Goal: Use online tool/utility: Utilize a website feature to perform a specific function

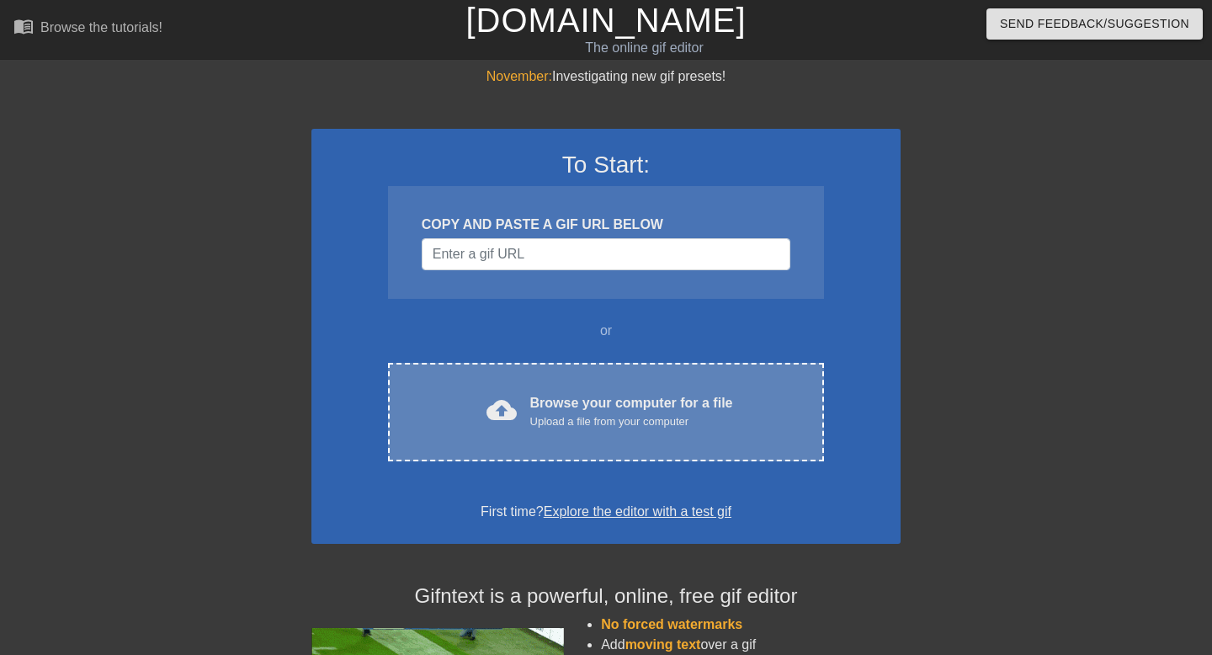
click at [608, 407] on div "Browse your computer for a file Upload a file from your computer" at bounding box center [631, 411] width 203 height 37
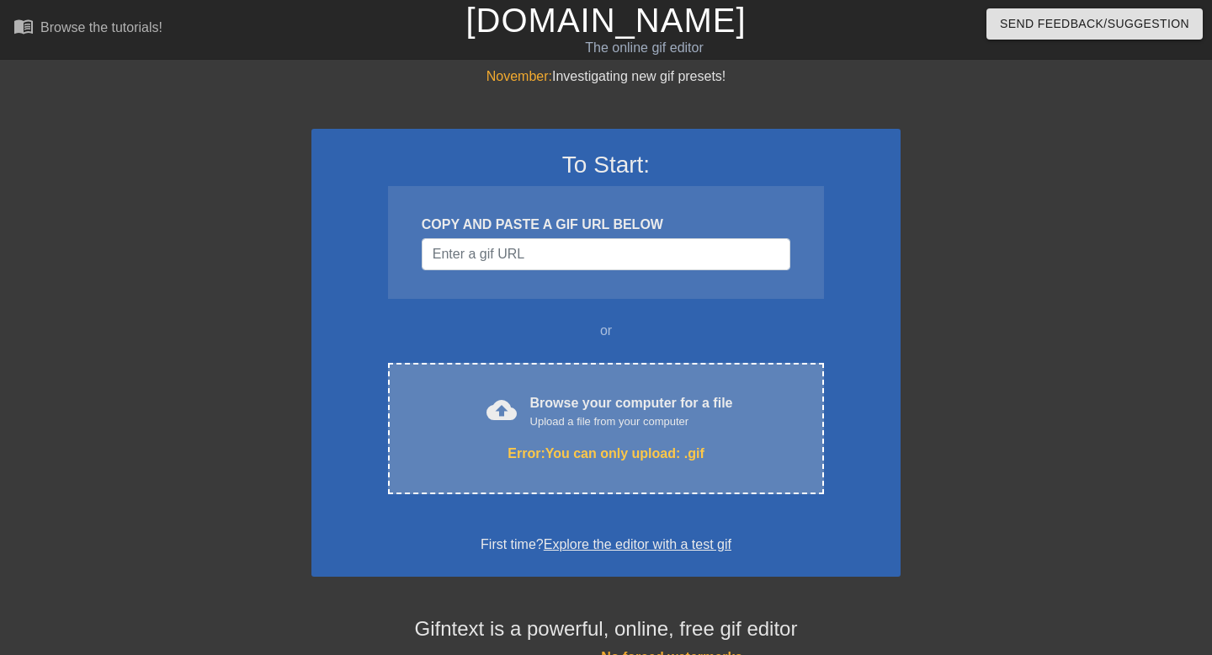
click at [667, 394] on div "Browse your computer for a file Upload a file from your computer" at bounding box center [631, 411] width 203 height 37
click at [666, 444] on div "Error: You can only upload: .gif" at bounding box center [605, 454] width 365 height 20
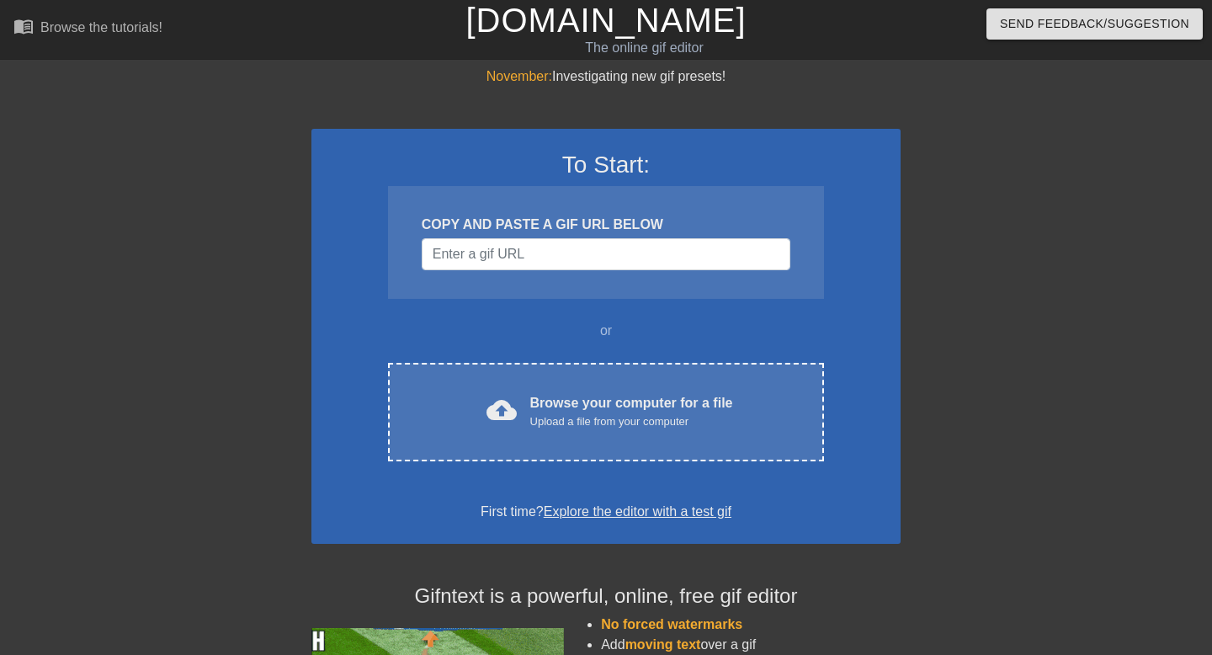
click at [570, 465] on div "To Start: COPY AND PASTE A GIF URL BELOW or cloud_upload Browse your computer f…" at bounding box center [605, 336] width 589 height 415
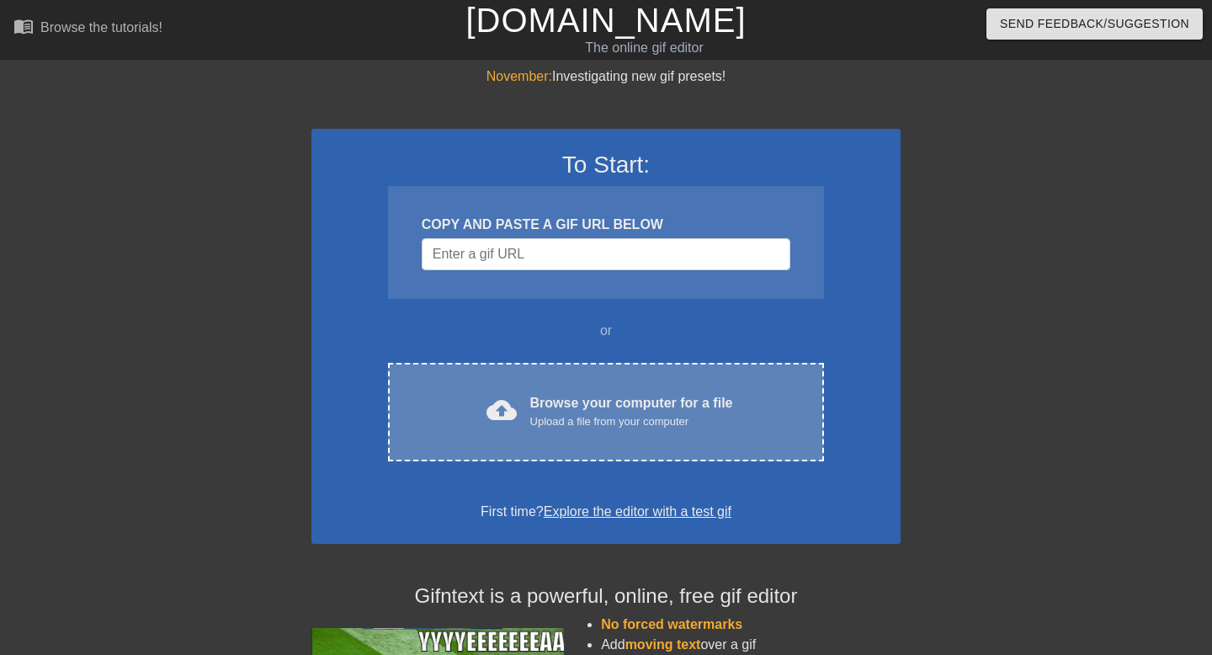
click at [564, 438] on div "cloud_upload Browse your computer for a file Upload a file from your computer C…" at bounding box center [606, 412] width 436 height 98
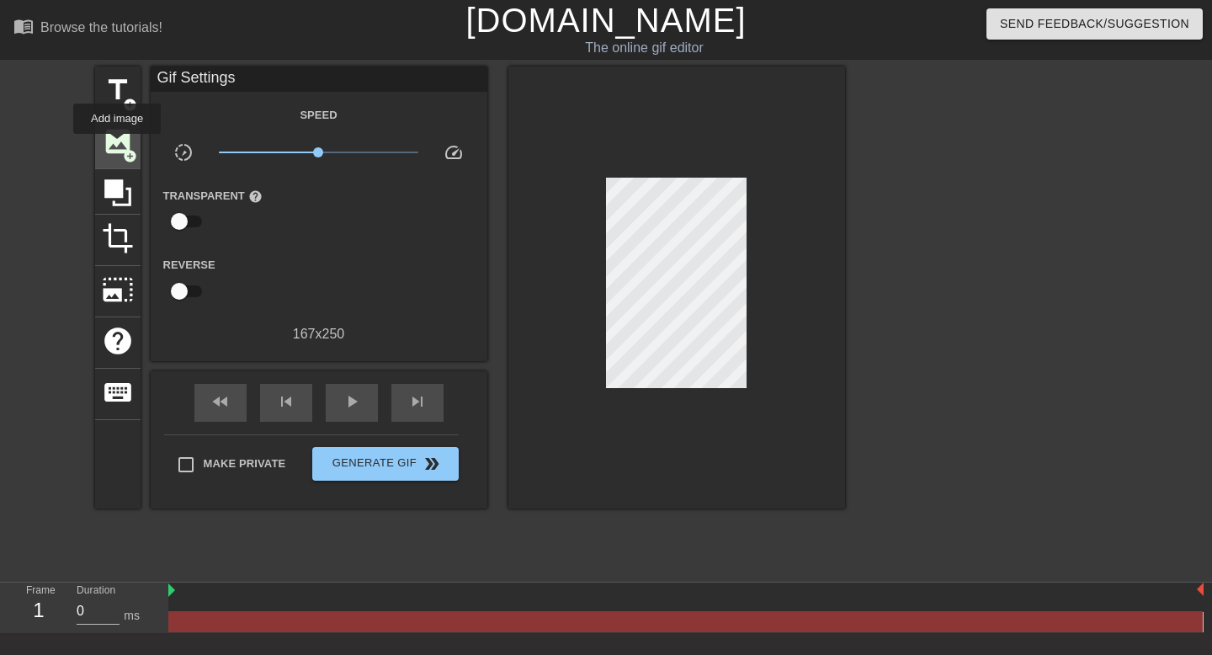
click at [118, 146] on span "image" at bounding box center [118, 141] width 32 height 32
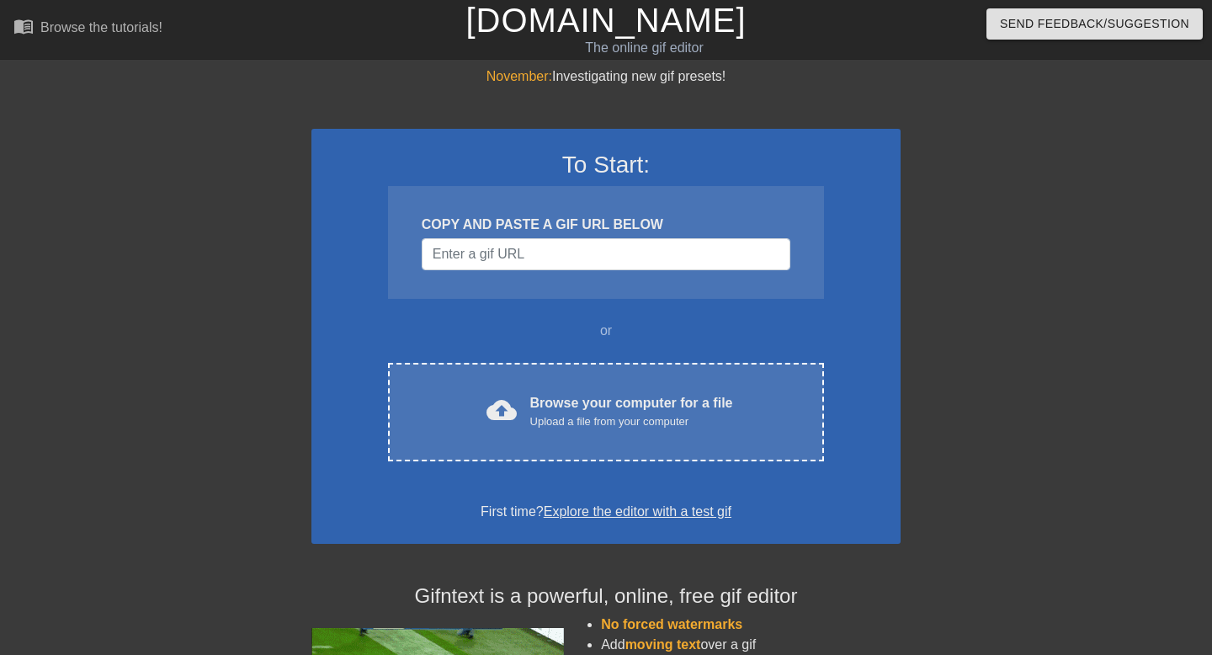
click at [650, 397] on div "Browse your computer for a file Upload a file from your computer" at bounding box center [631, 411] width 203 height 37
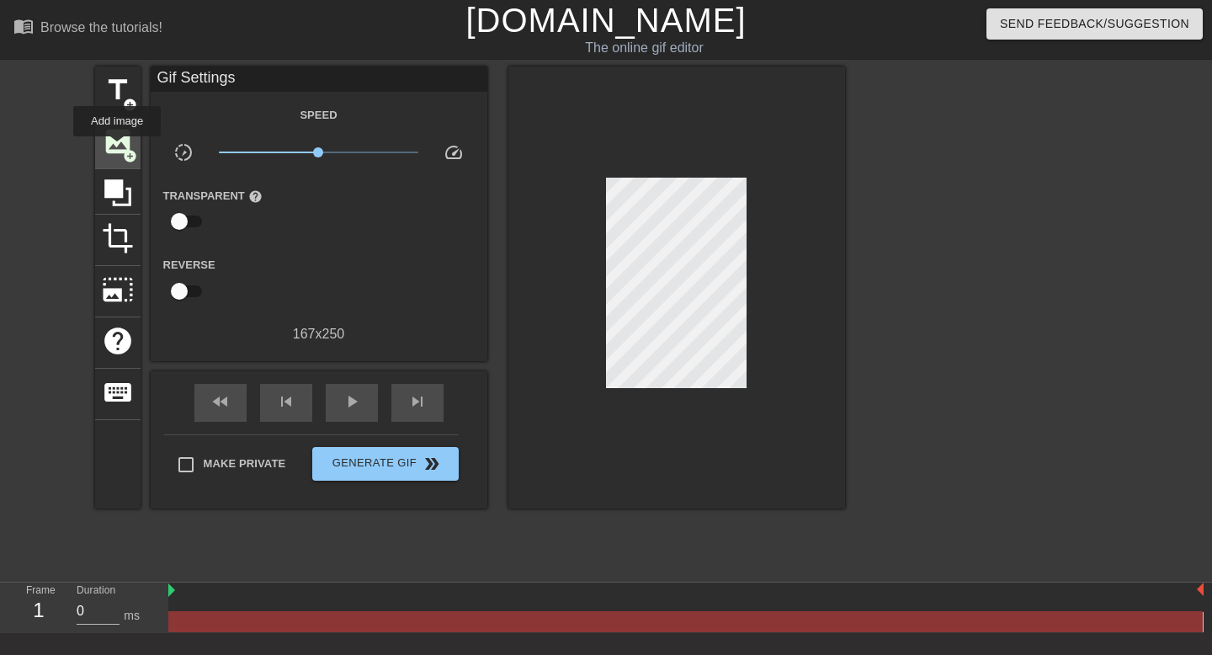
click at [115, 142] on span "image" at bounding box center [118, 141] width 32 height 32
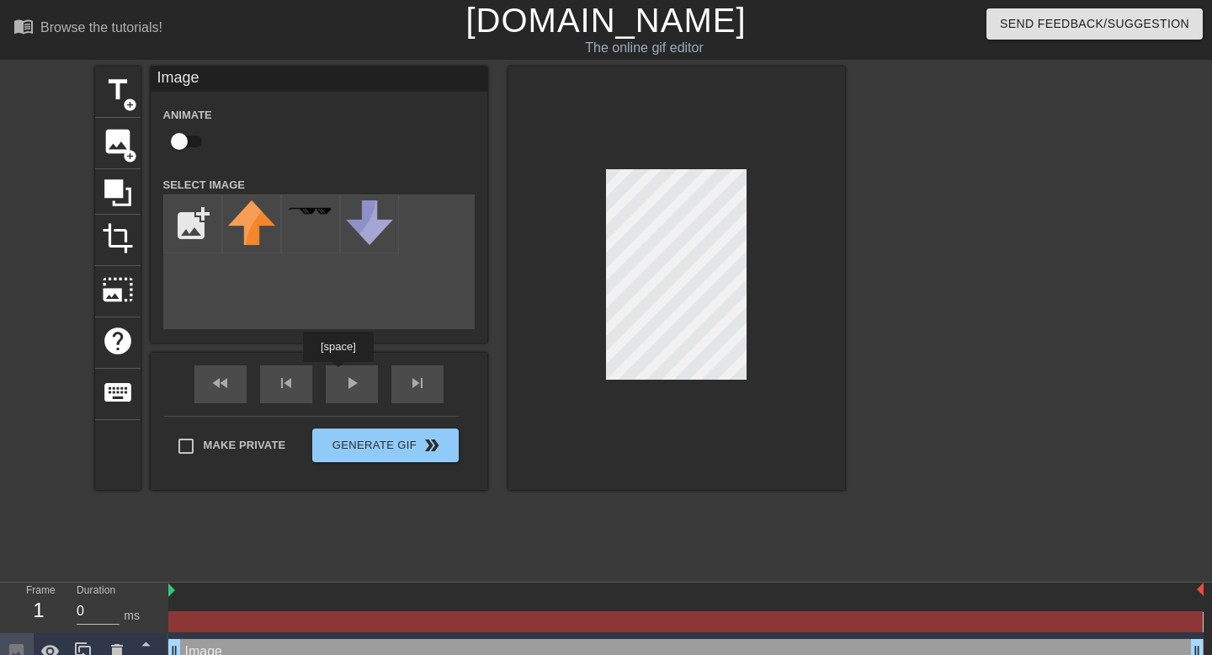
click at [342, 375] on div "fast_rewind skip_previous play_arrow skip_next" at bounding box center [319, 384] width 274 height 63
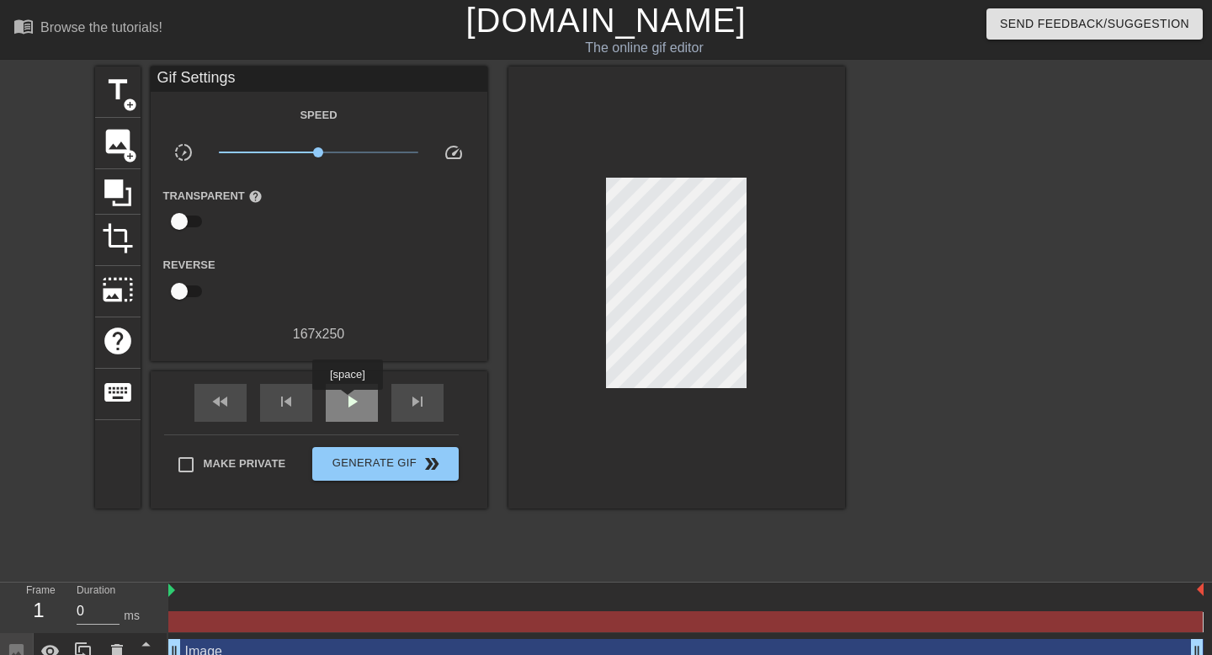
click at [349, 402] on span "play_arrow" at bounding box center [352, 401] width 20 height 20
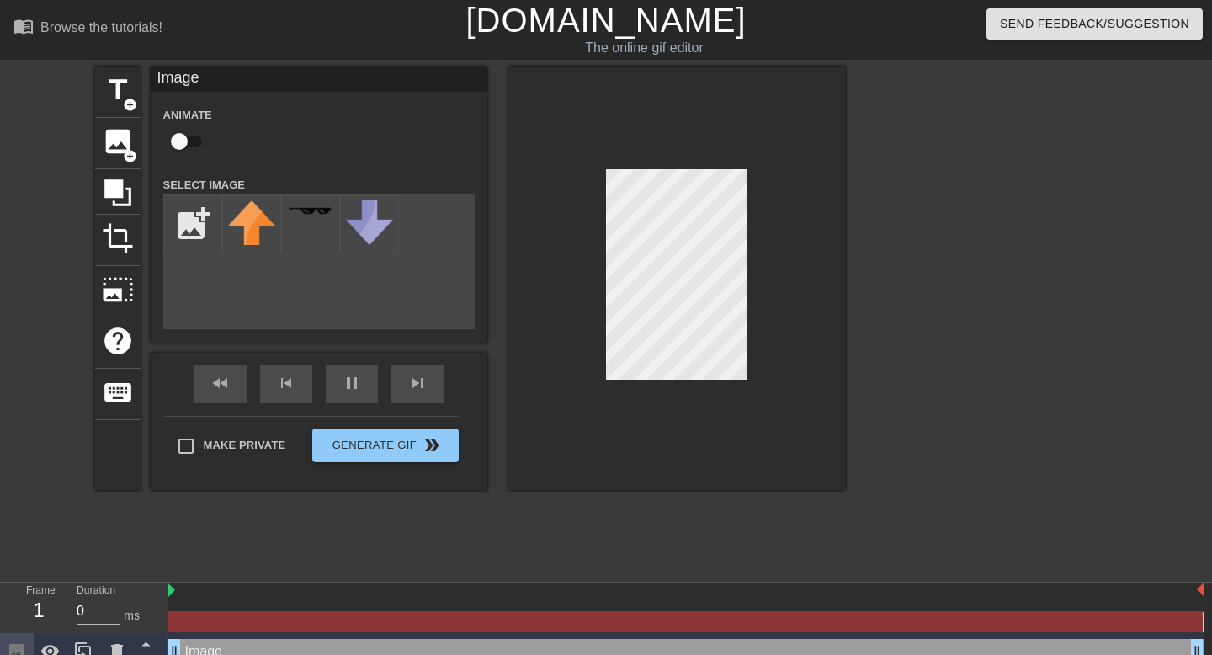
scroll to position [19, 0]
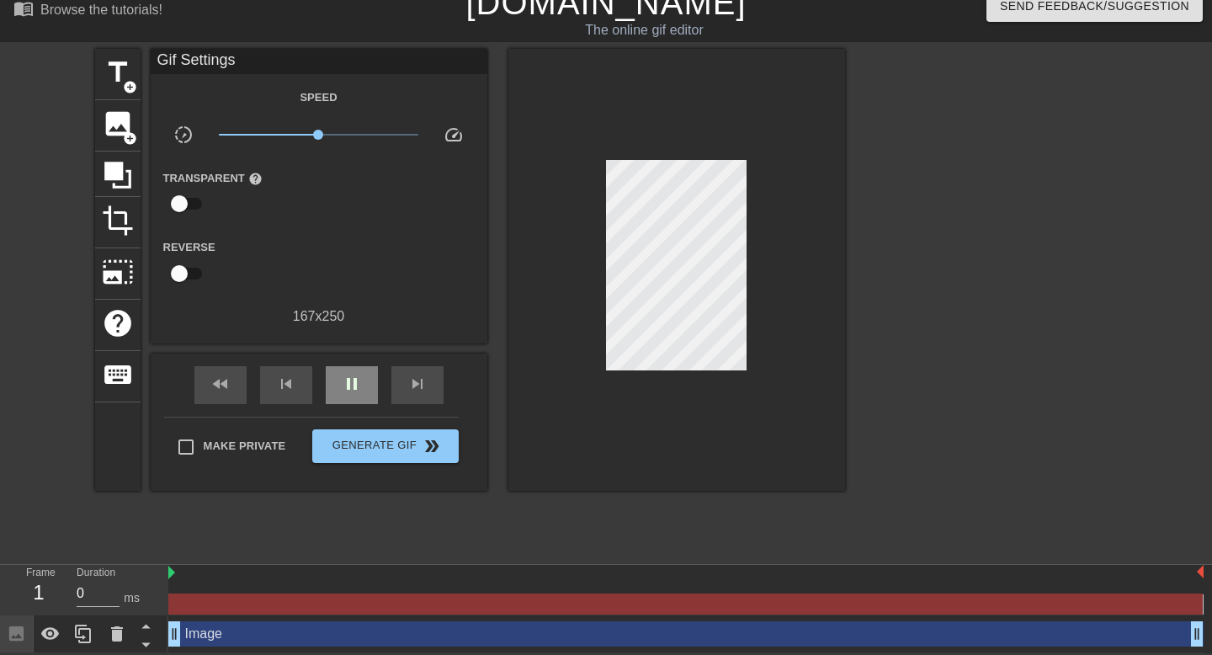
click at [341, 360] on div "fast_rewind skip_previous pause skip_next" at bounding box center [319, 385] width 274 height 63
click at [352, 405] on div "fast_rewind skip_previous pause skip_next" at bounding box center [319, 385] width 274 height 63
click at [343, 390] on span "pause" at bounding box center [352, 384] width 20 height 20
click at [354, 392] on div "play_arrow" at bounding box center [352, 385] width 52 height 38
click at [414, 380] on span "skip_next" at bounding box center [417, 384] width 20 height 20
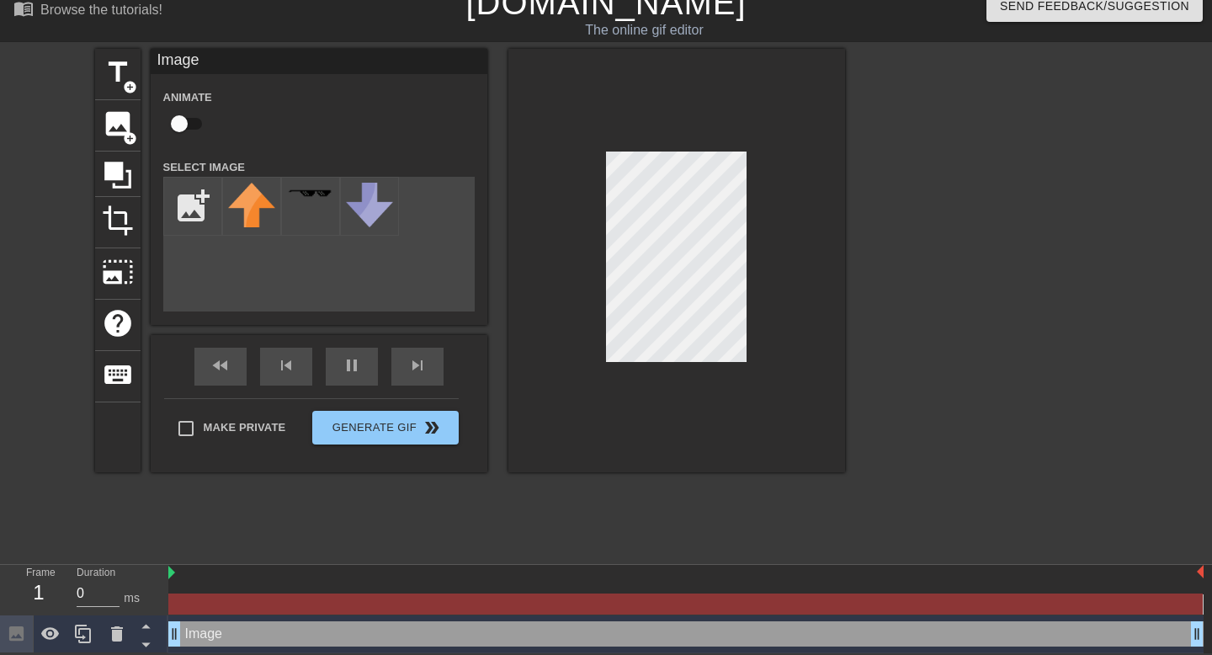
click at [1045, 332] on div at bounding box center [991, 301] width 253 height 505
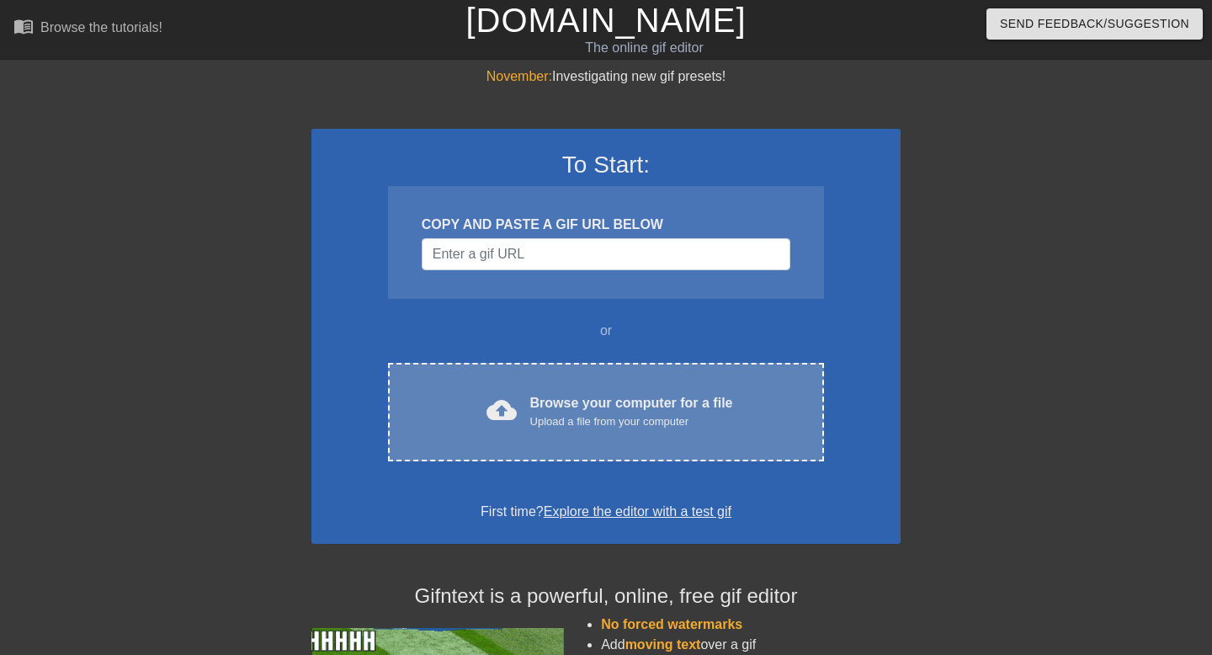
click at [759, 400] on div "cloud_upload Browse your computer for a file Upload a file from your computer" at bounding box center [605, 412] width 365 height 38
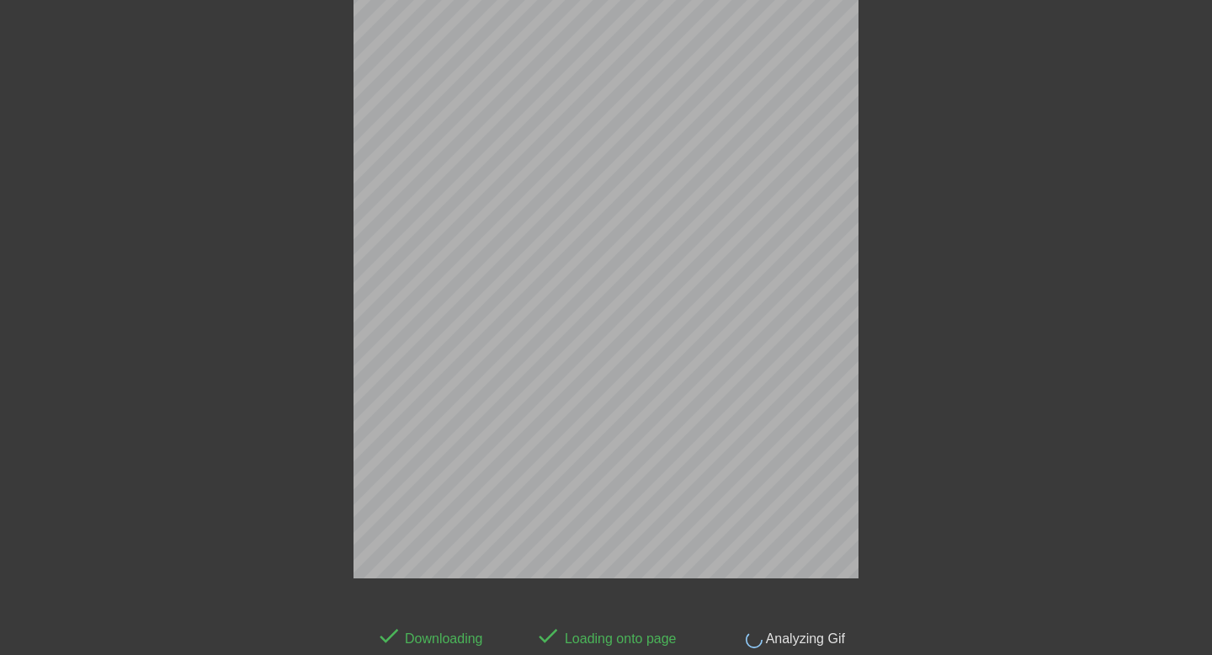
scroll to position [41, 0]
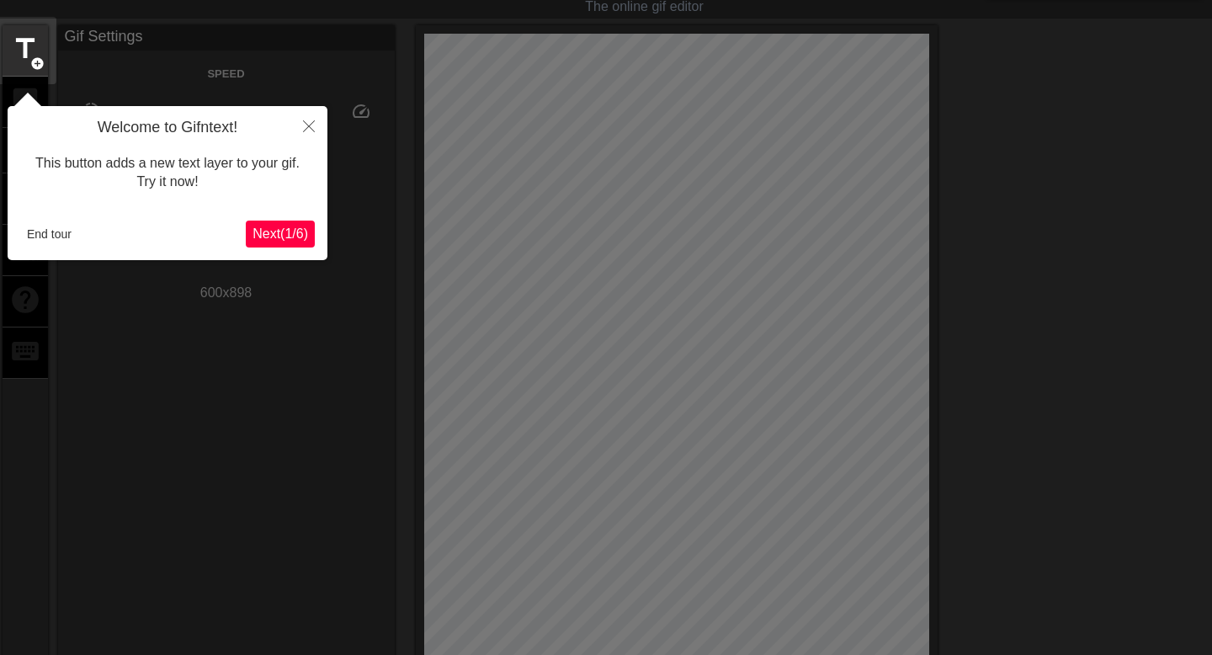
click at [295, 221] on button "Next ( 1 / 6 )" at bounding box center [280, 234] width 69 height 27
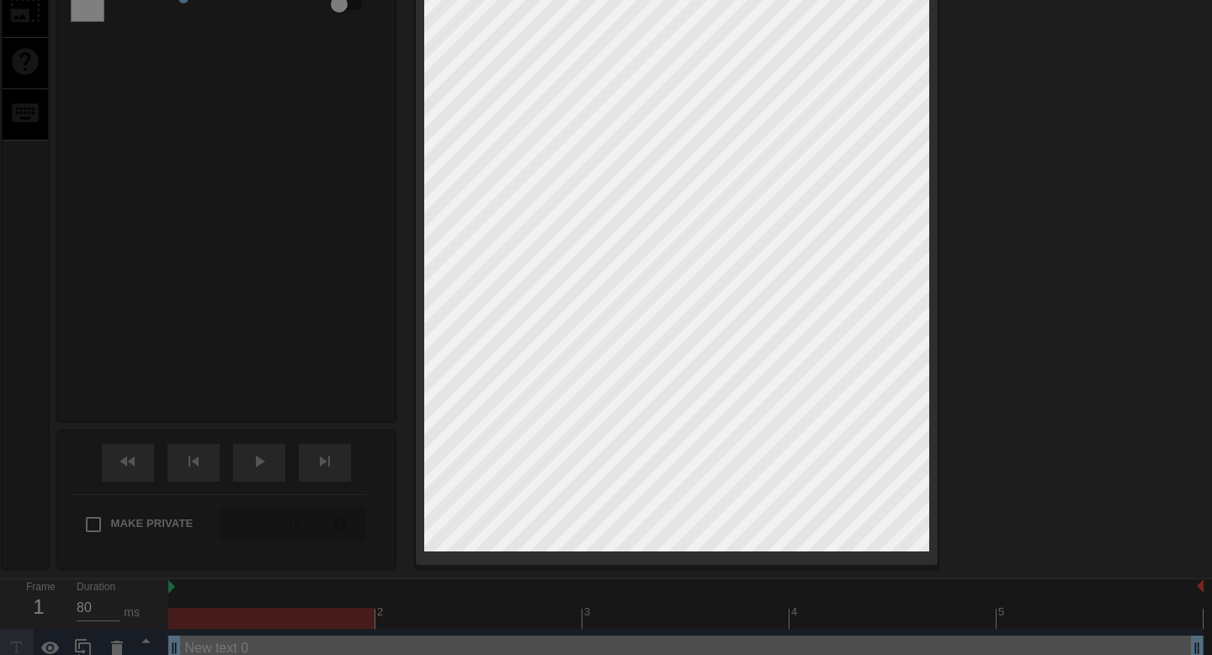
scroll to position [0, 0]
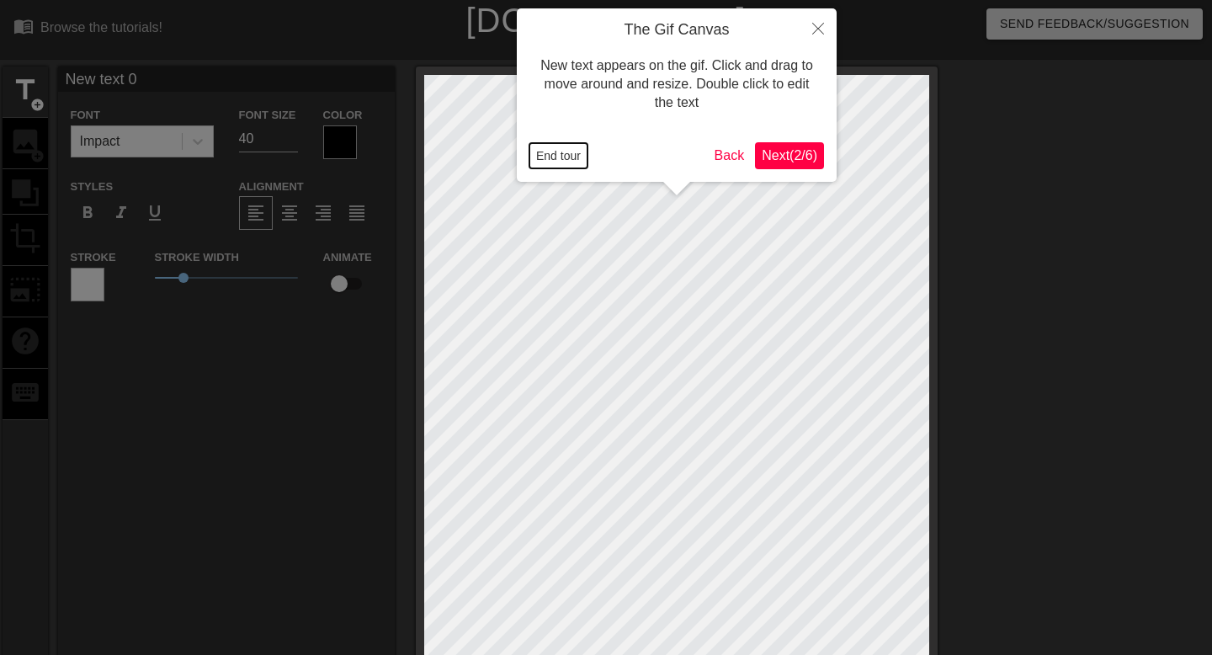
click at [571, 161] on button "End tour" at bounding box center [558, 155] width 58 height 25
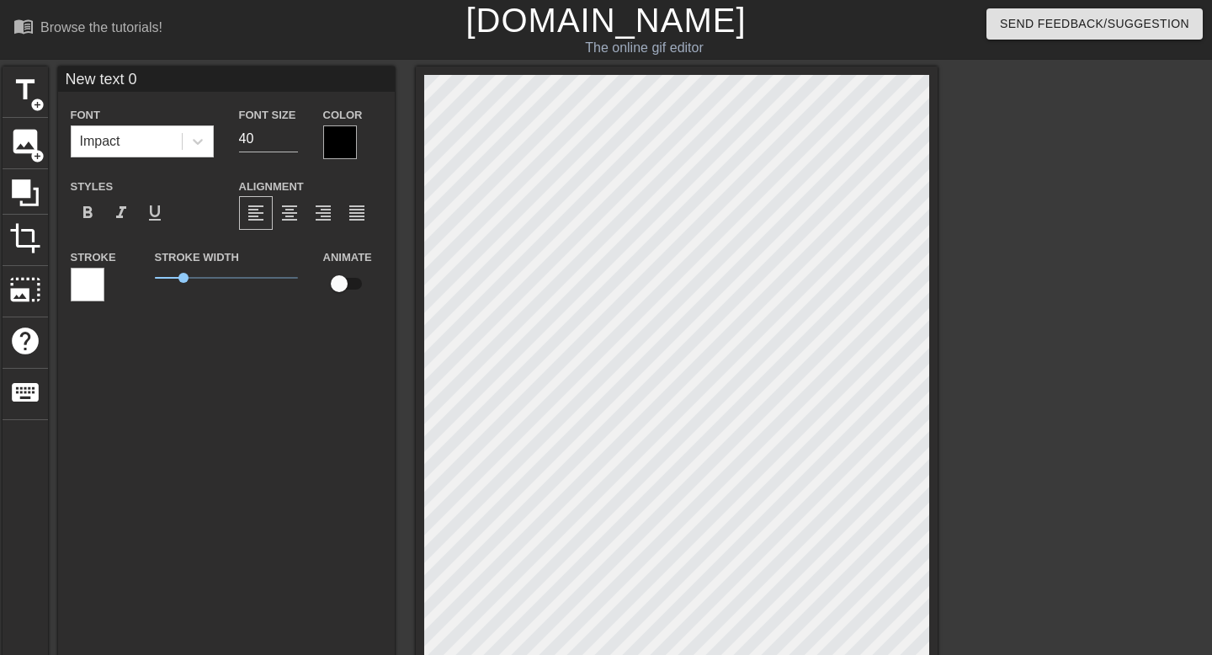
scroll to position [98, 0]
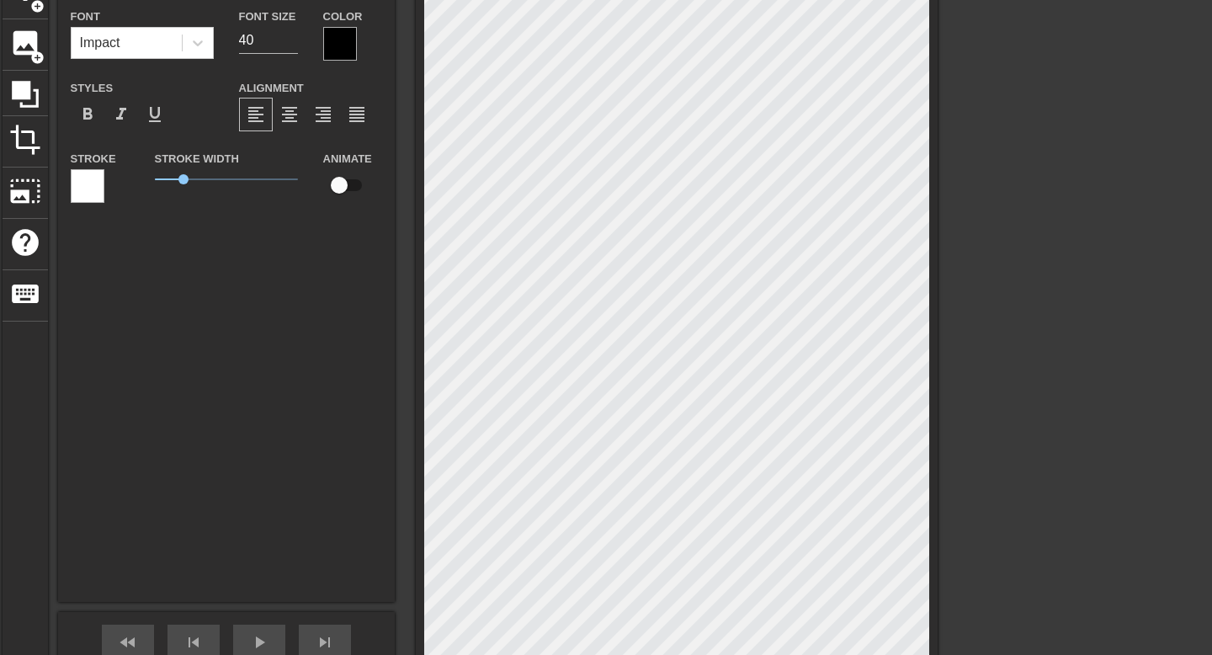
type input "New txt 0"
type textarea "New txt 0"
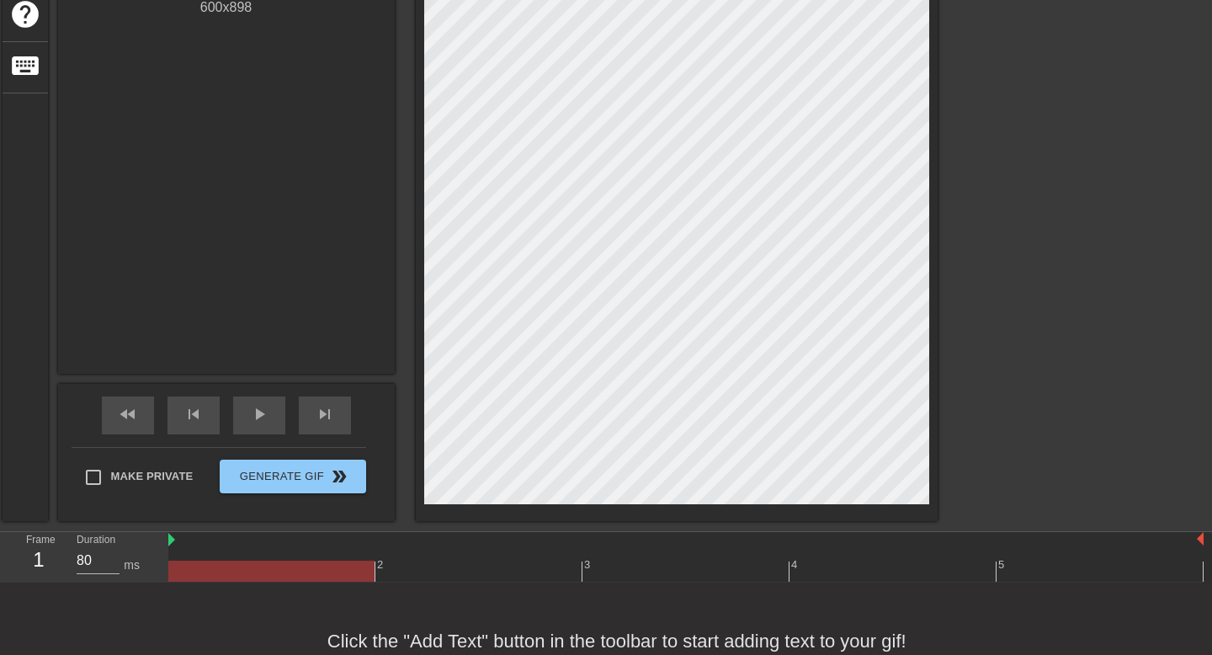
scroll to position [368, 0]
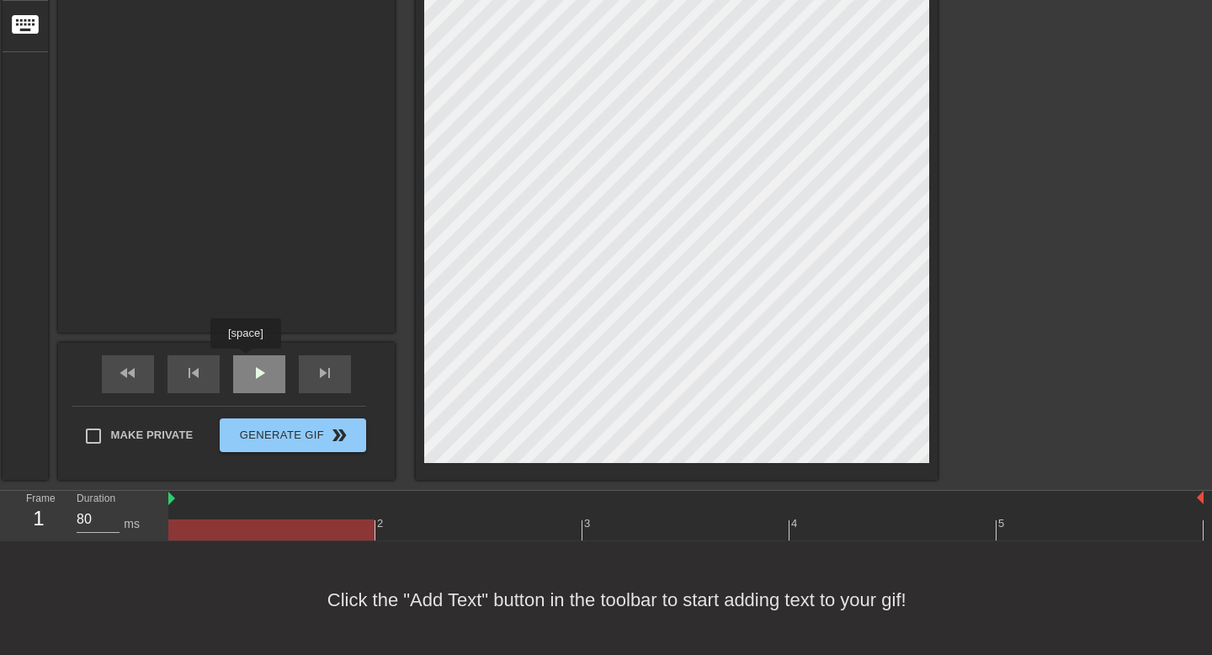
click at [244, 362] on div "play_arrow" at bounding box center [259, 374] width 52 height 38
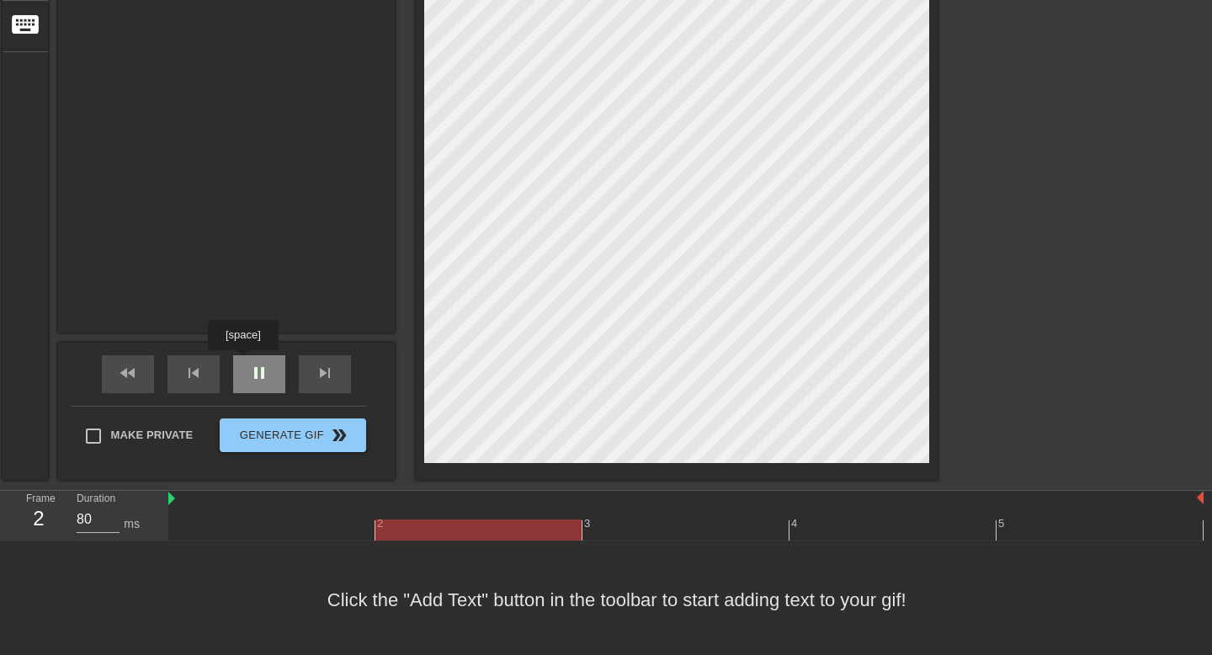
click at [245, 362] on div "pause" at bounding box center [259, 374] width 52 height 38
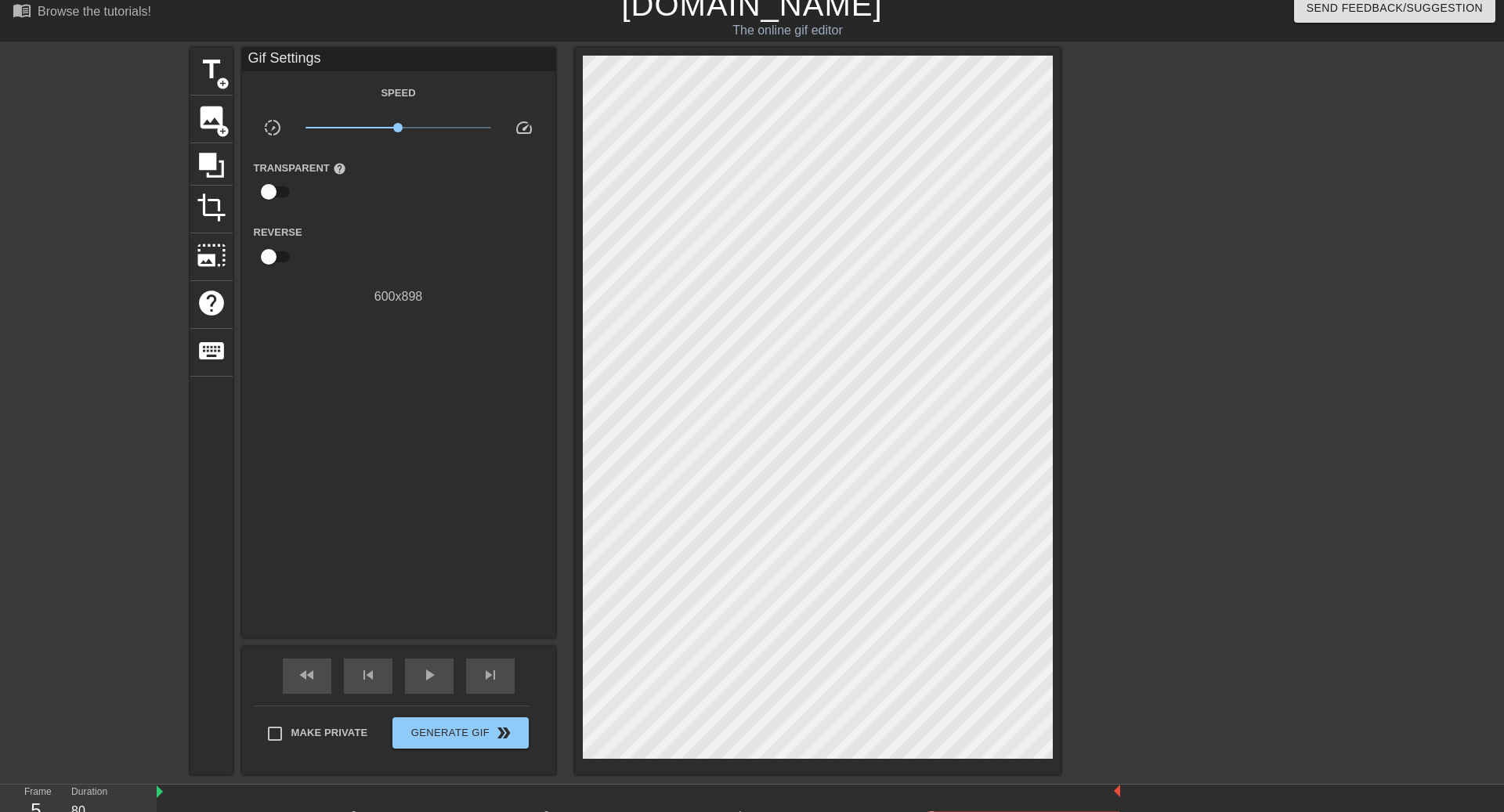
scroll to position [11, 0]
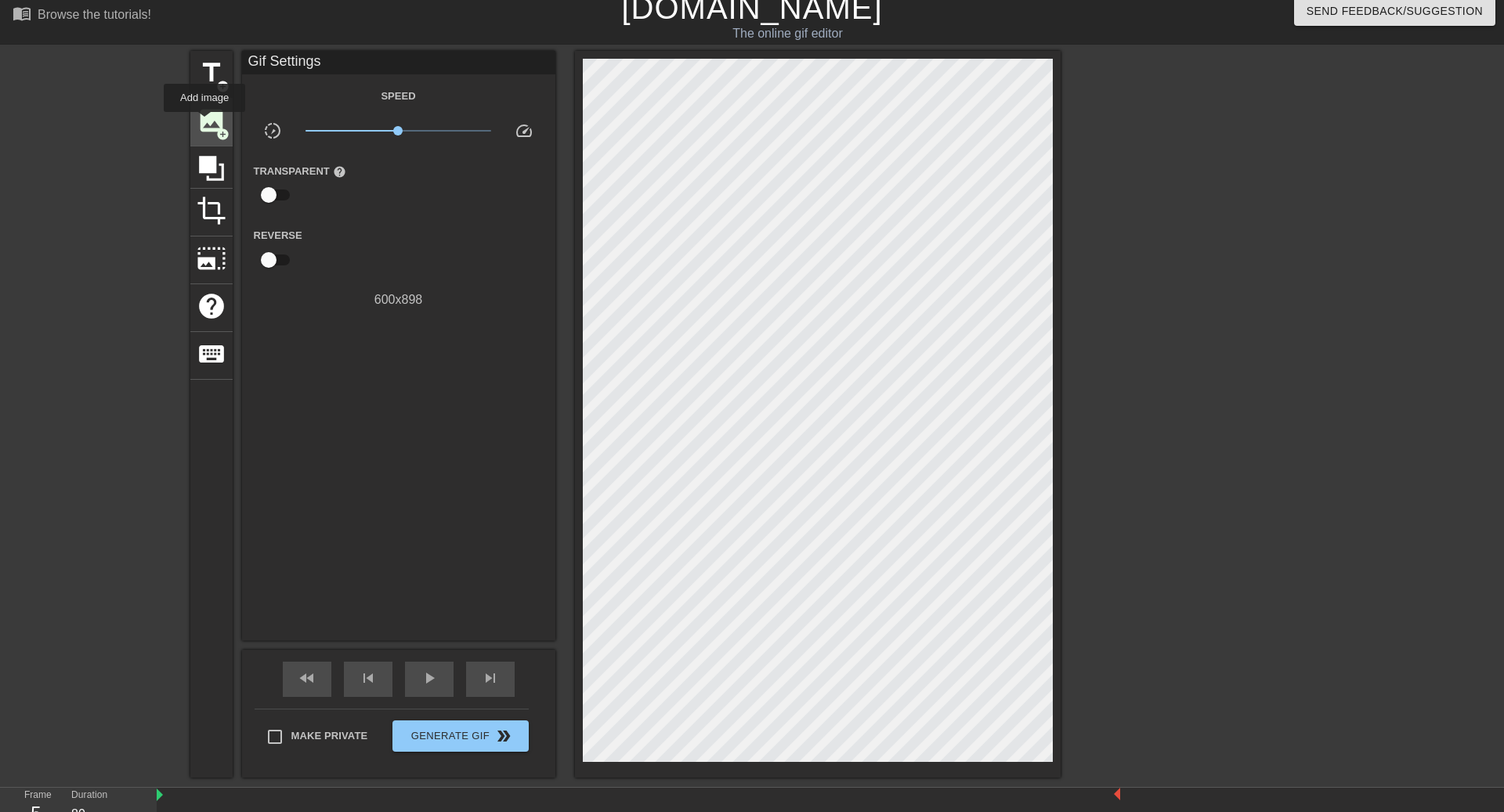
click at [206, 123] on span "image" at bounding box center [211, 121] width 30 height 30
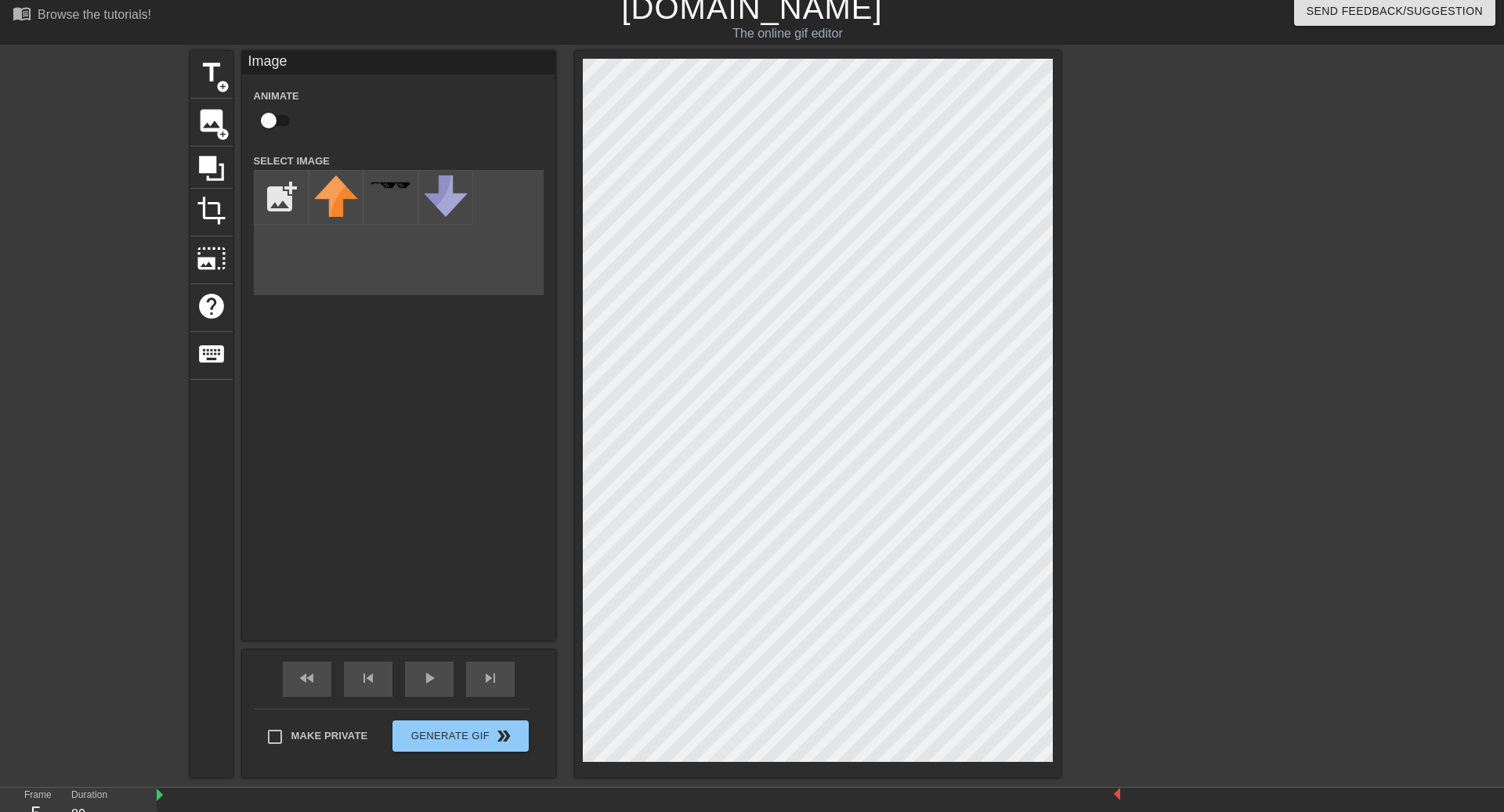
click at [263, 120] on input "checkbox" at bounding box center [269, 121] width 89 height 30
checkbox input "true"
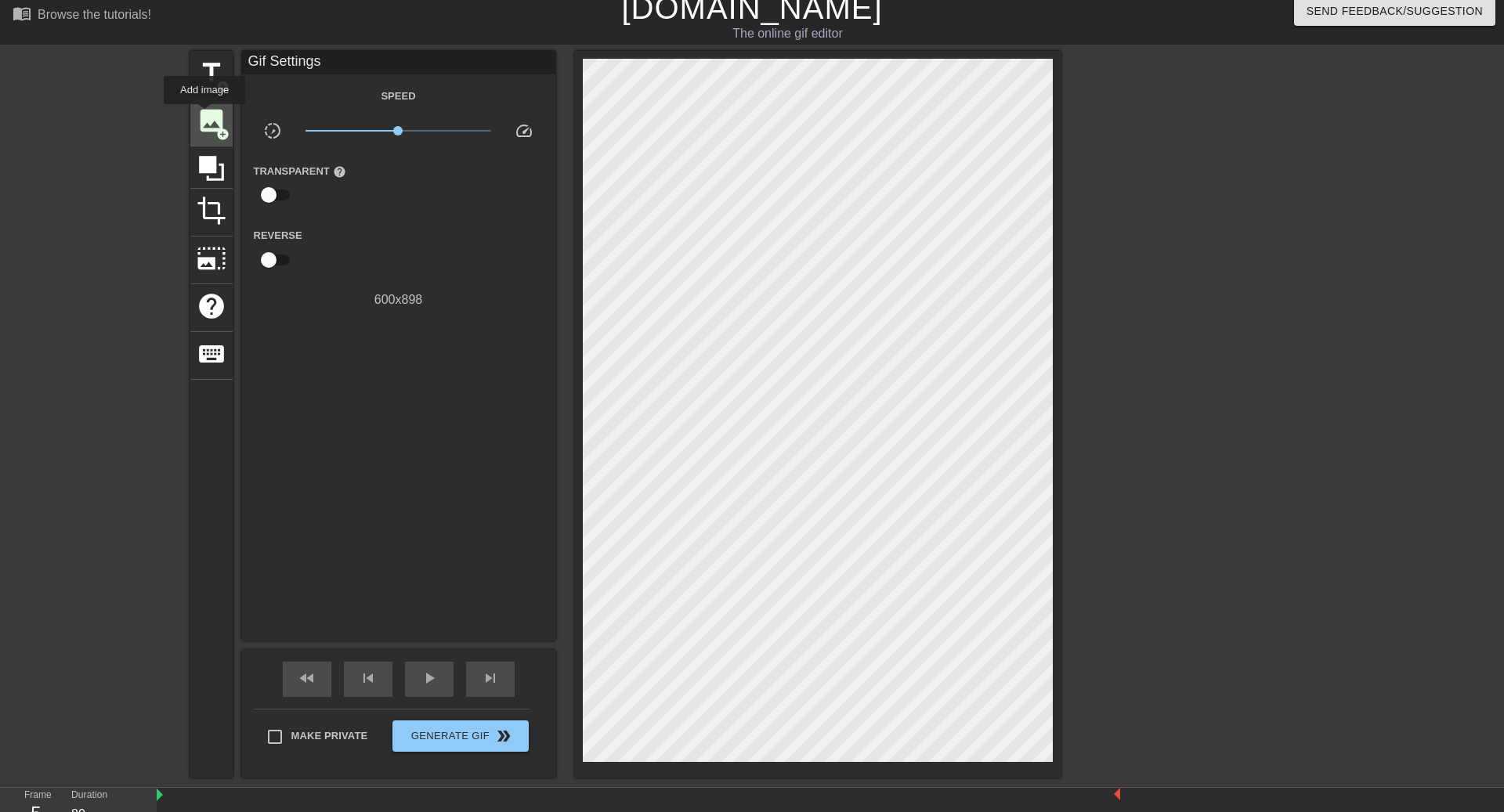
click at [206, 115] on span "image" at bounding box center [211, 121] width 30 height 30
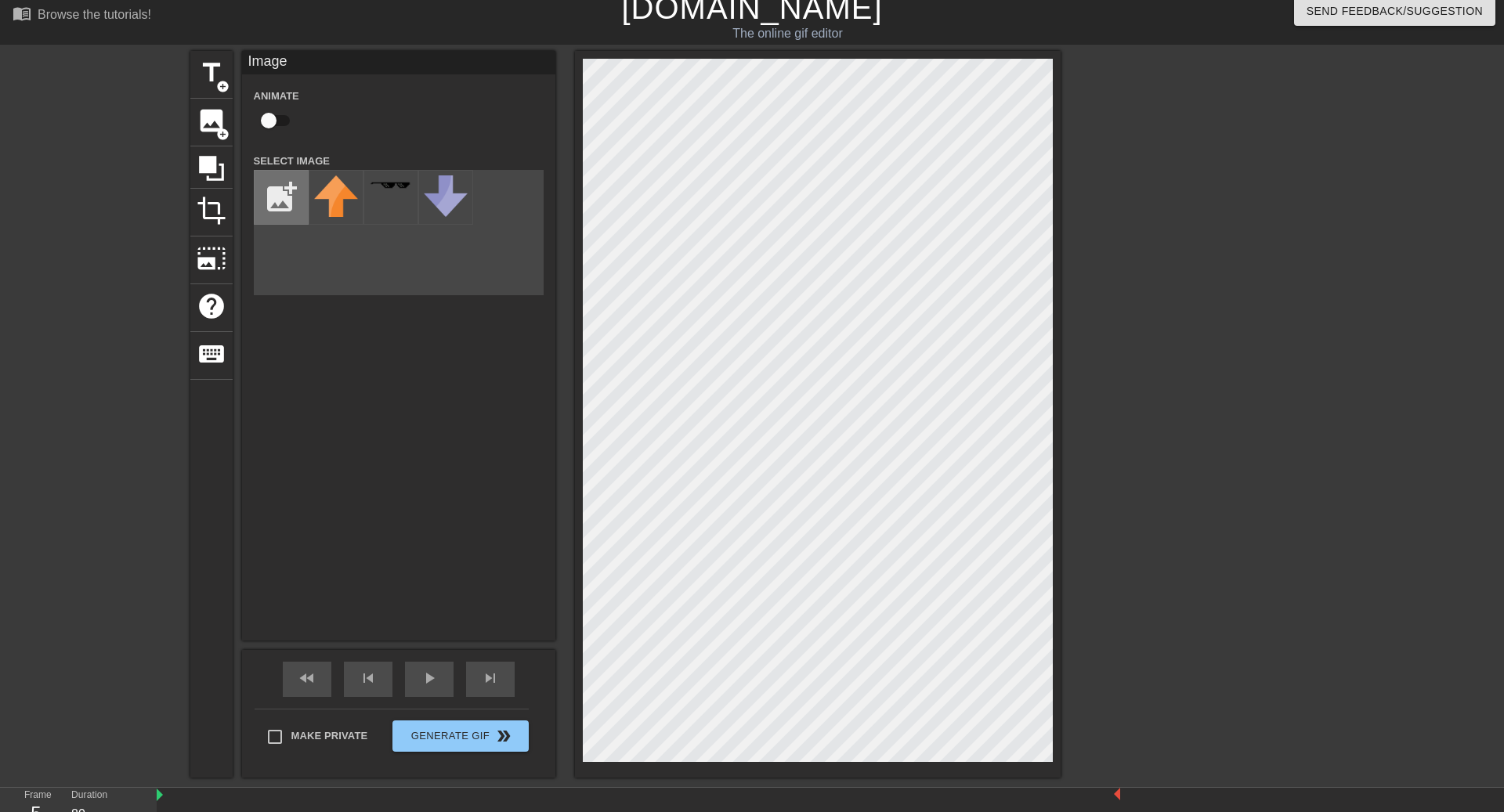
click at [294, 212] on input "file" at bounding box center [281, 196] width 53 height 53
click at [274, 184] on input "file" at bounding box center [281, 196] width 53 height 53
type input "C:\fakepath\IMG_1838-removebg-preview.png"
click at [331, 215] on img at bounding box center [336, 205] width 44 height 59
click at [260, 126] on input "checkbox" at bounding box center [269, 121] width 89 height 30
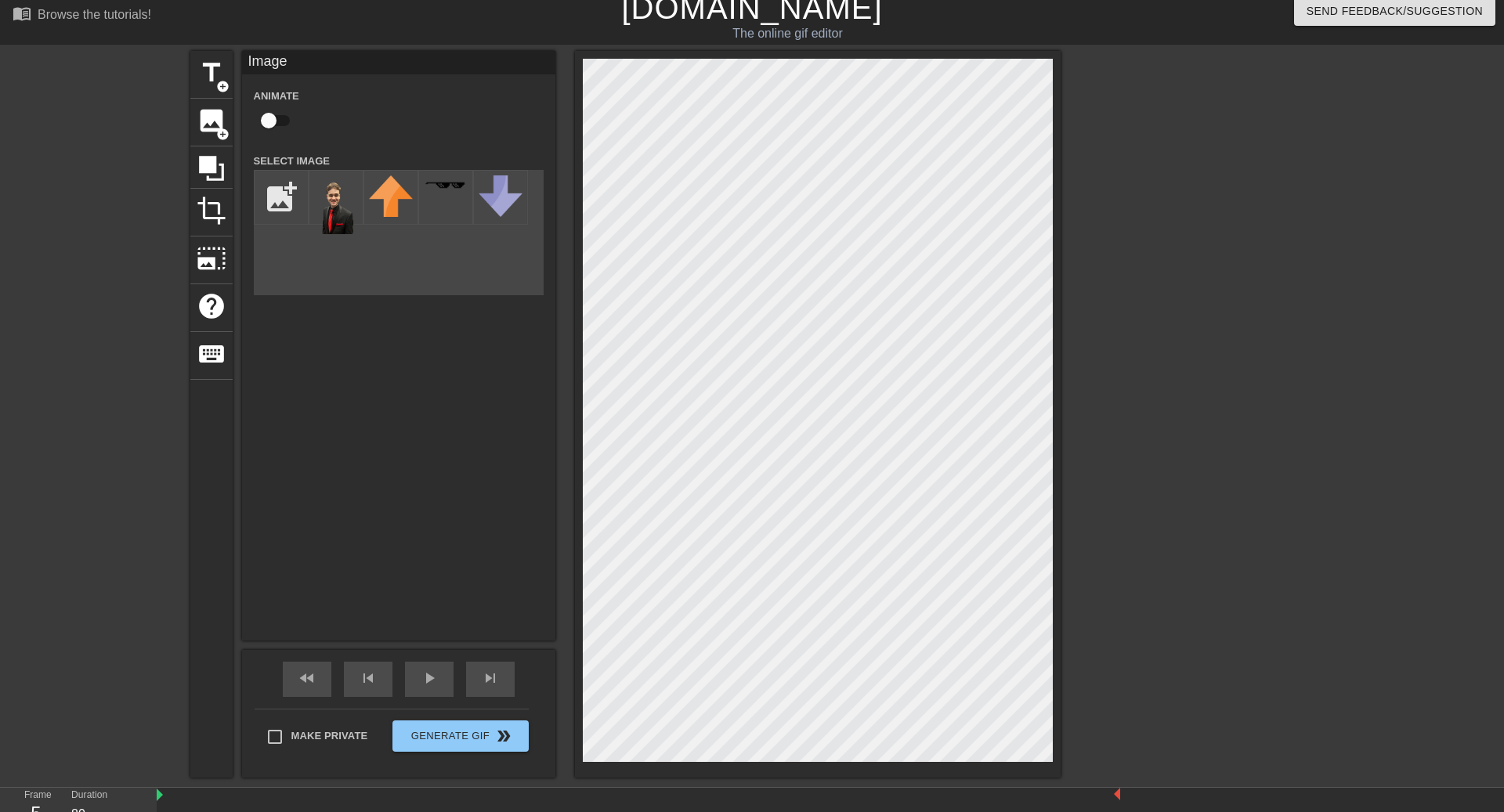
checkbox input "true"
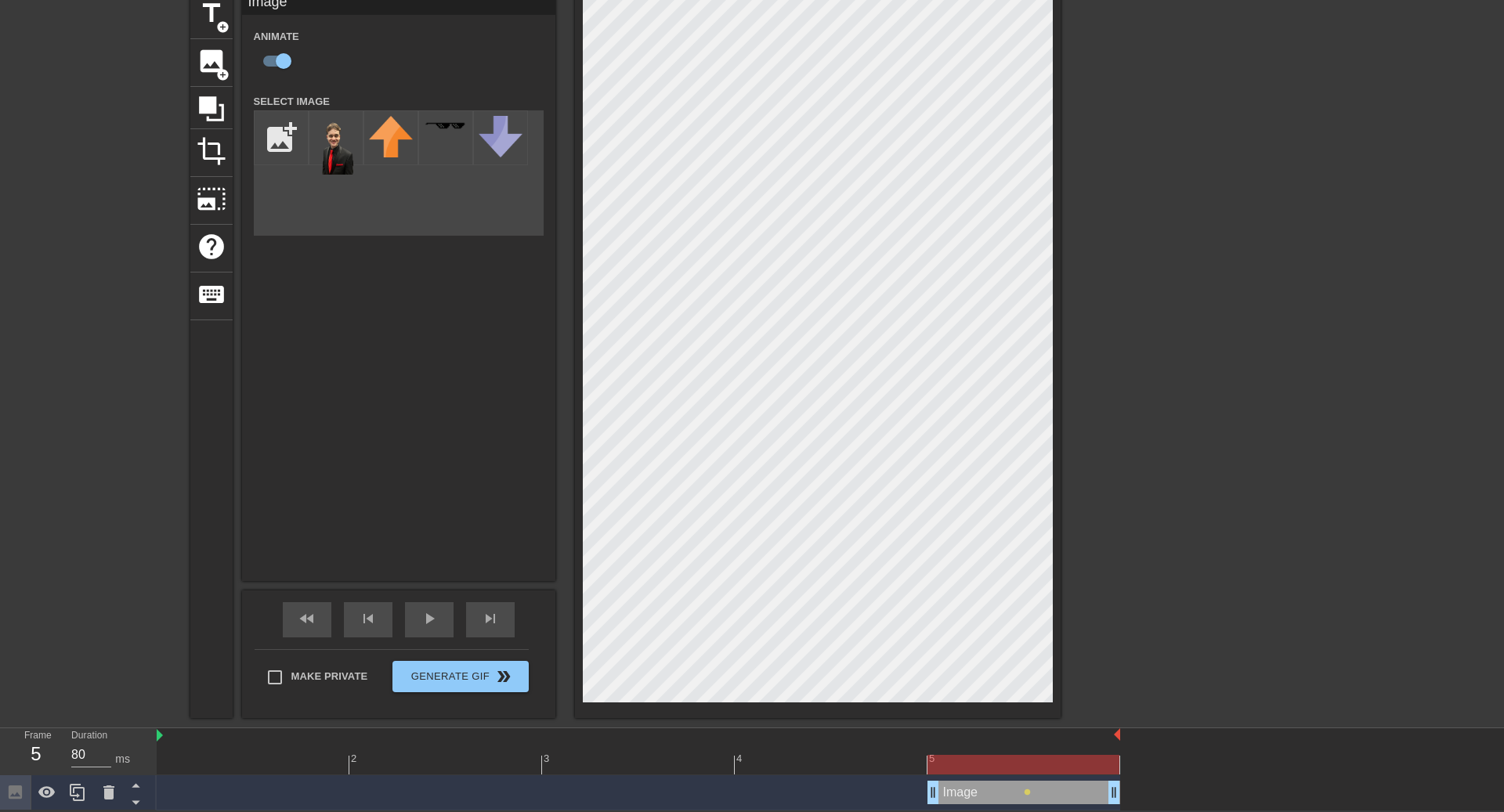
click at [227, 608] on div at bounding box center [638, 764] width 963 height 20
click at [349, 146] on img at bounding box center [336, 145] width 44 height 59
click at [340, 148] on img at bounding box center [336, 145] width 44 height 59
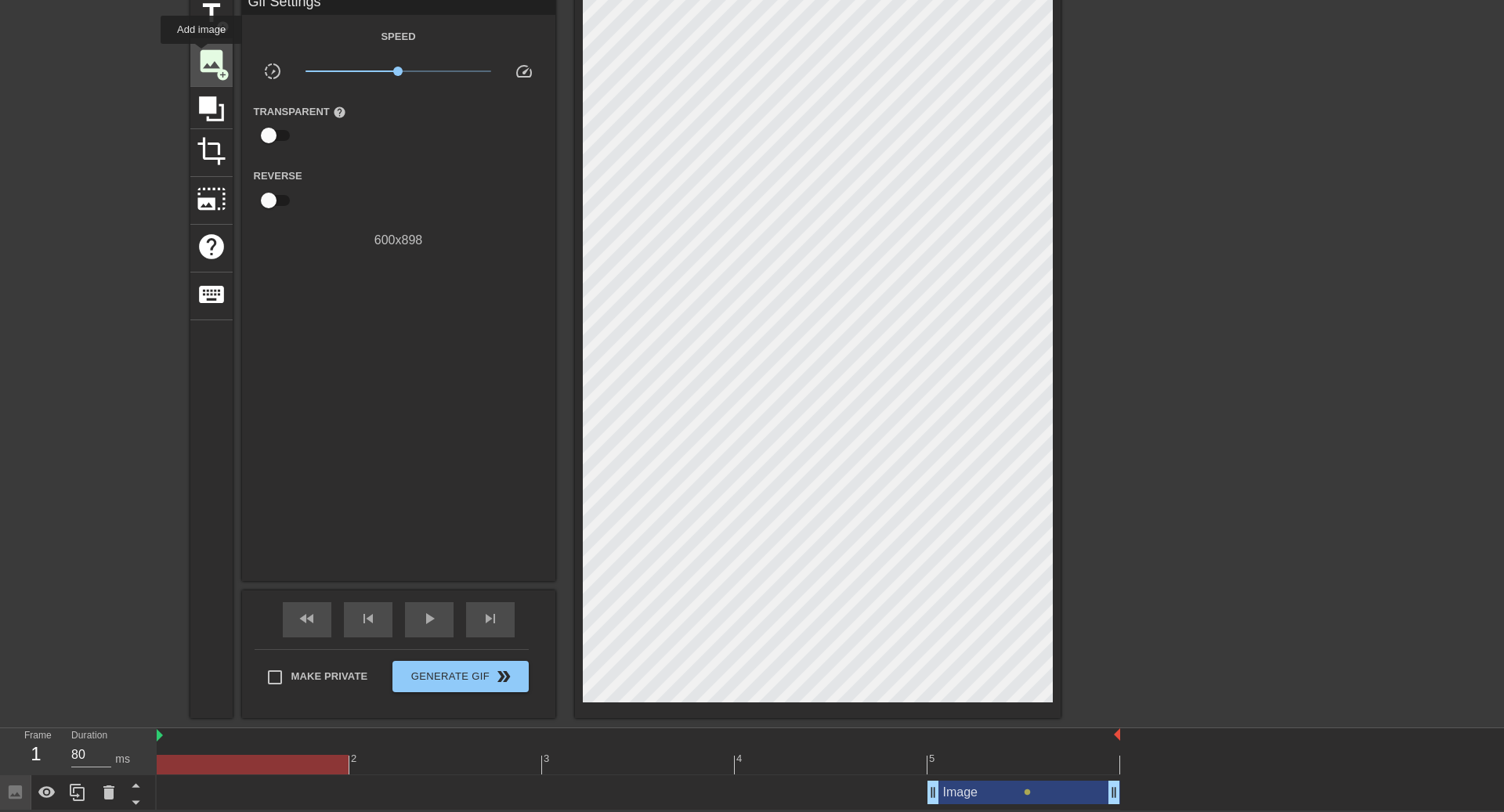
click at [202, 55] on span "image" at bounding box center [211, 61] width 30 height 30
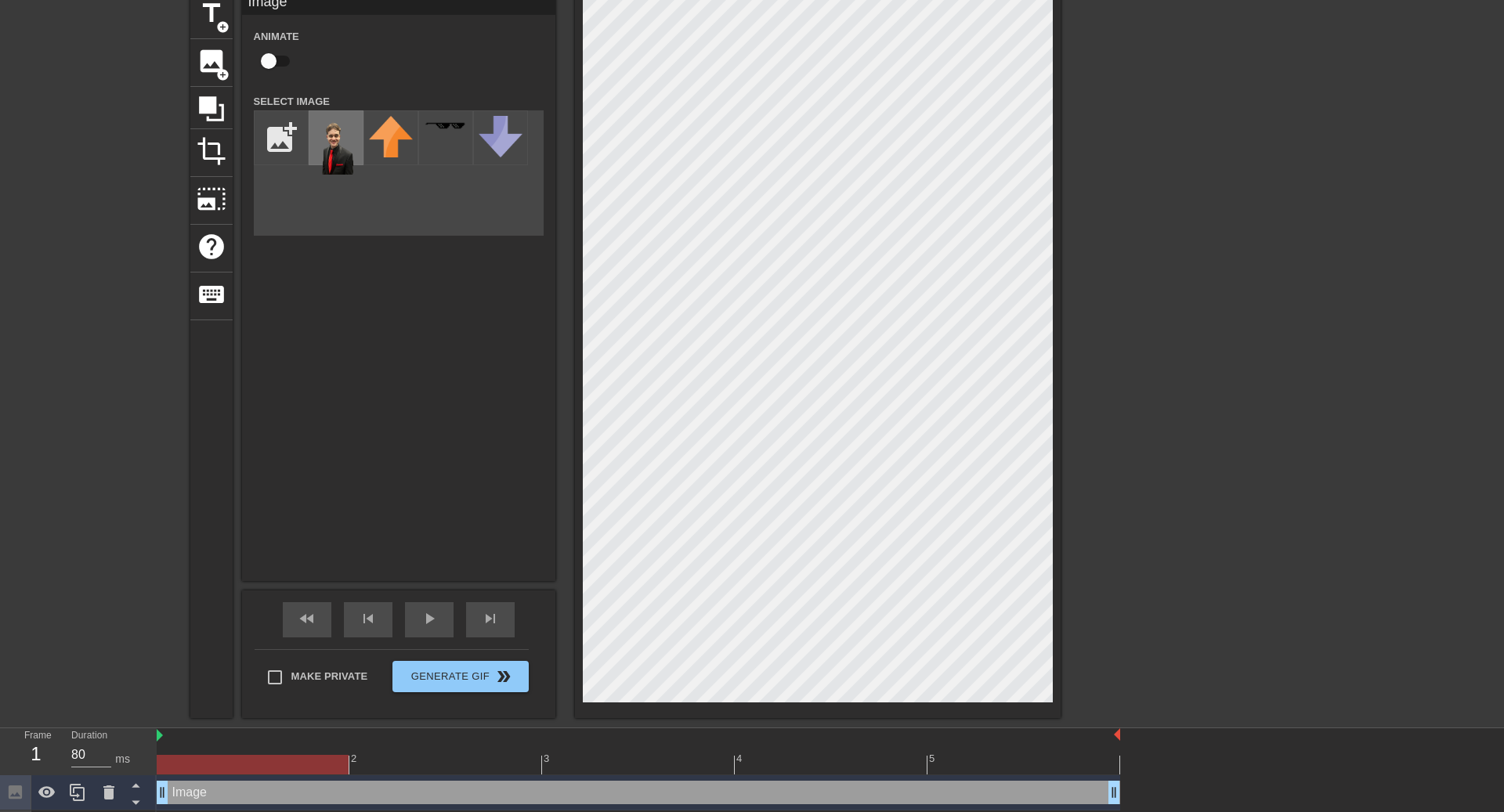
click at [338, 155] on img at bounding box center [336, 145] width 44 height 59
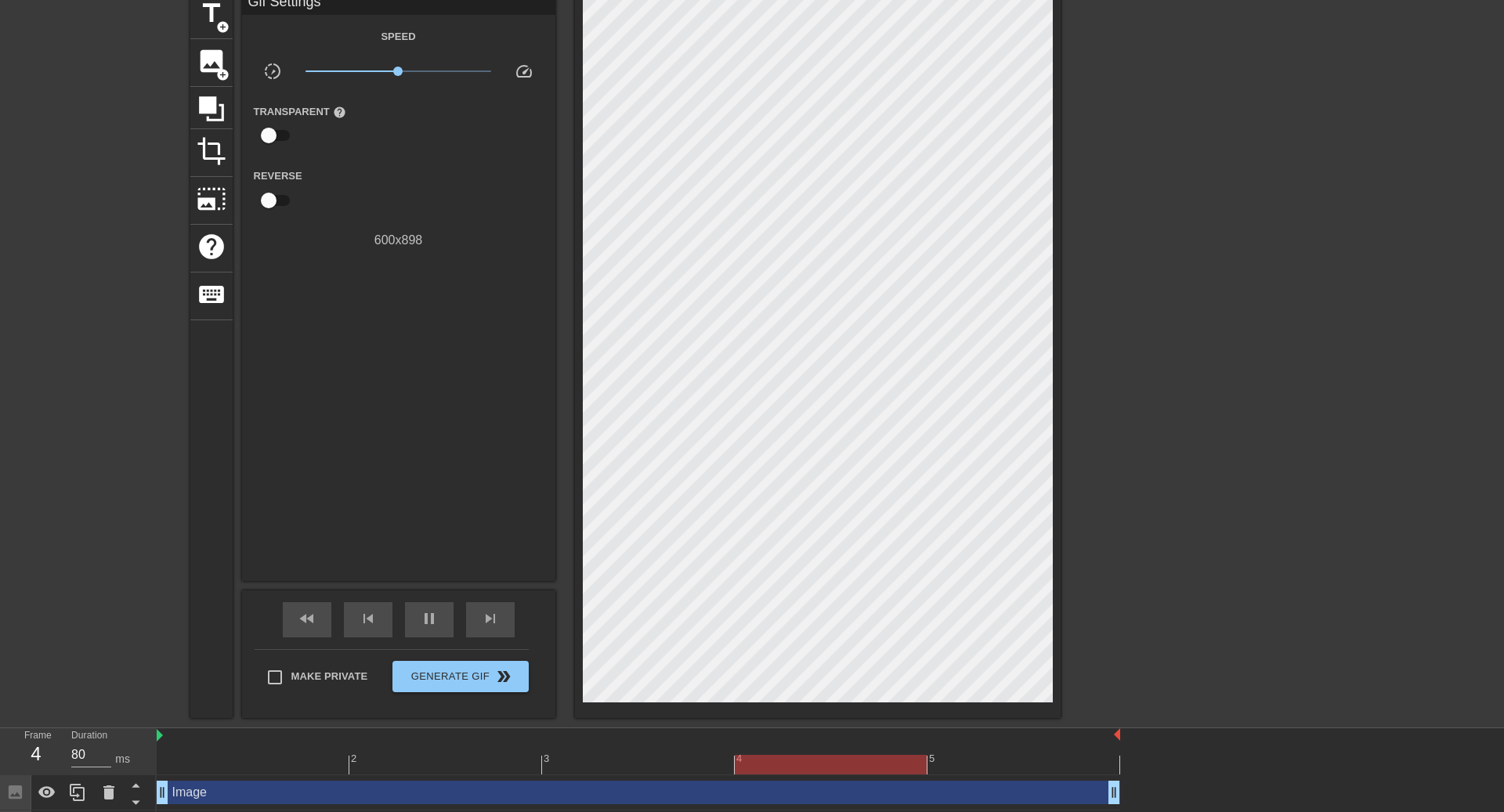
click at [1093, 300] on div at bounding box center [1197, 226] width 235 height 470
click at [962, 608] on div at bounding box center [638, 764] width 963 height 20
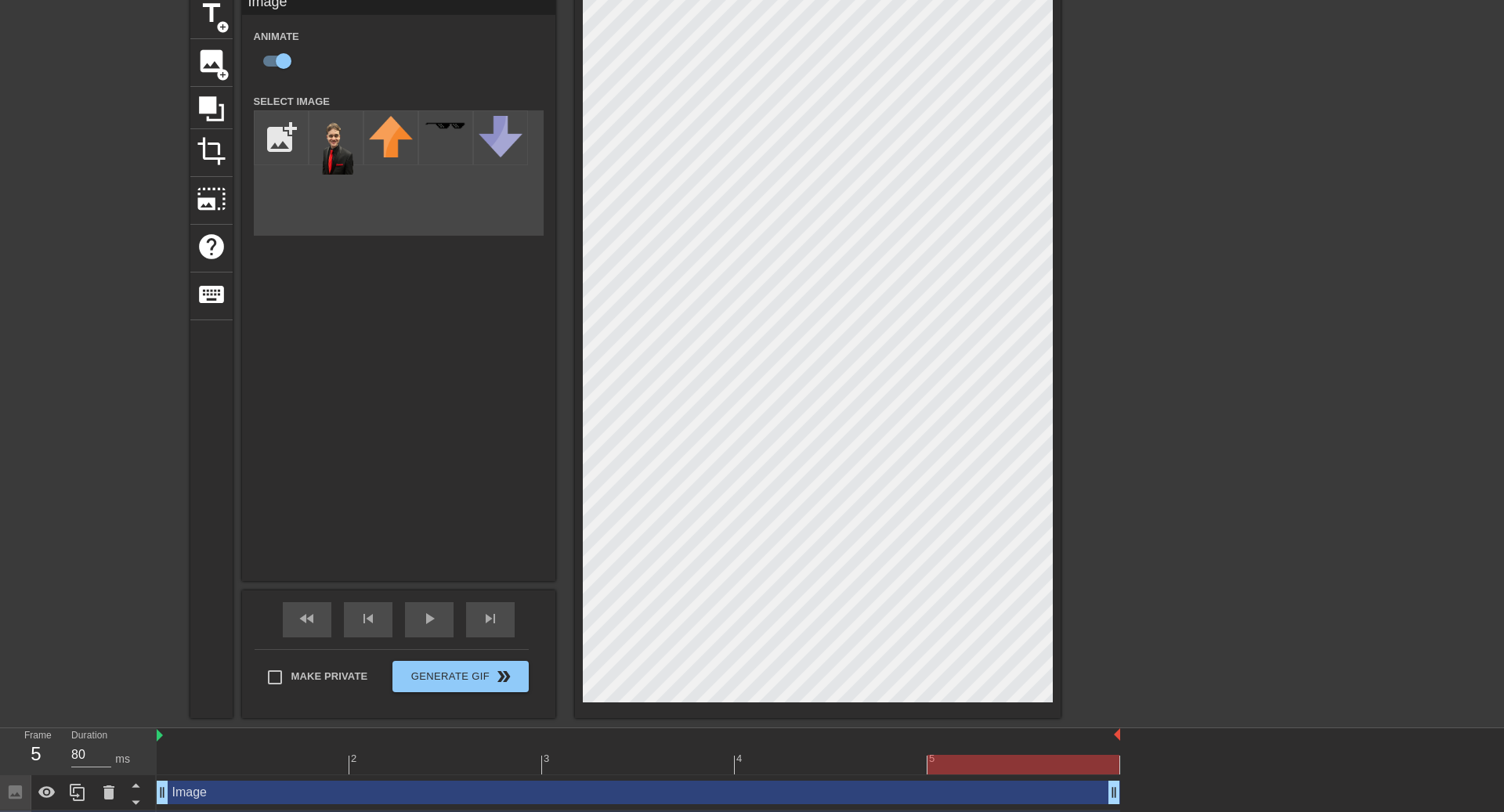
checkbox input "false"
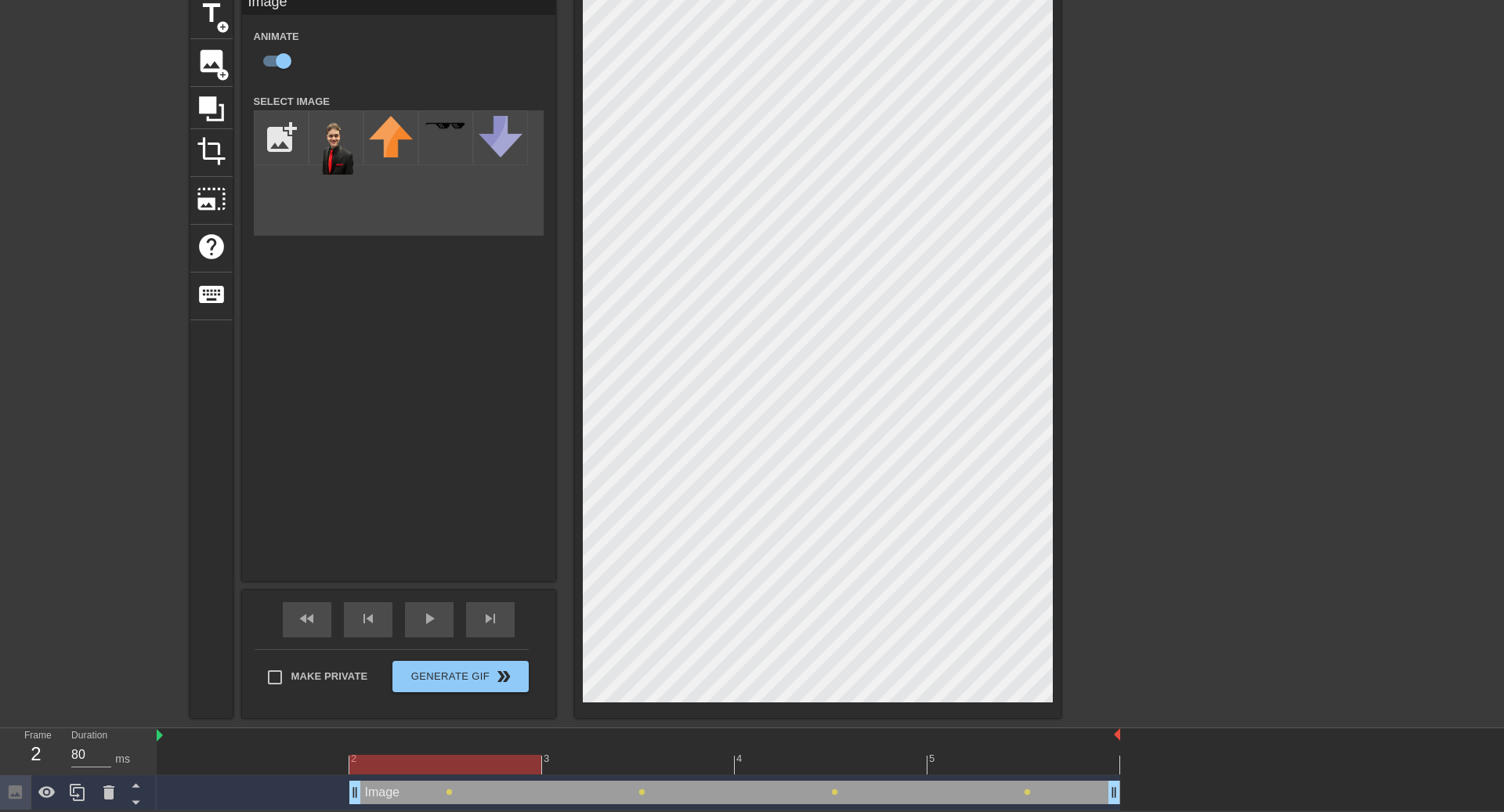
drag, startPoint x: 938, startPoint y: 792, endPoint x: 259, endPoint y: 770, distance: 679.4
click at [259, 608] on div "2 3 4 5 Image drag_handle drag_handle lens lens lens lens" at bounding box center [830, 769] width 1348 height 82
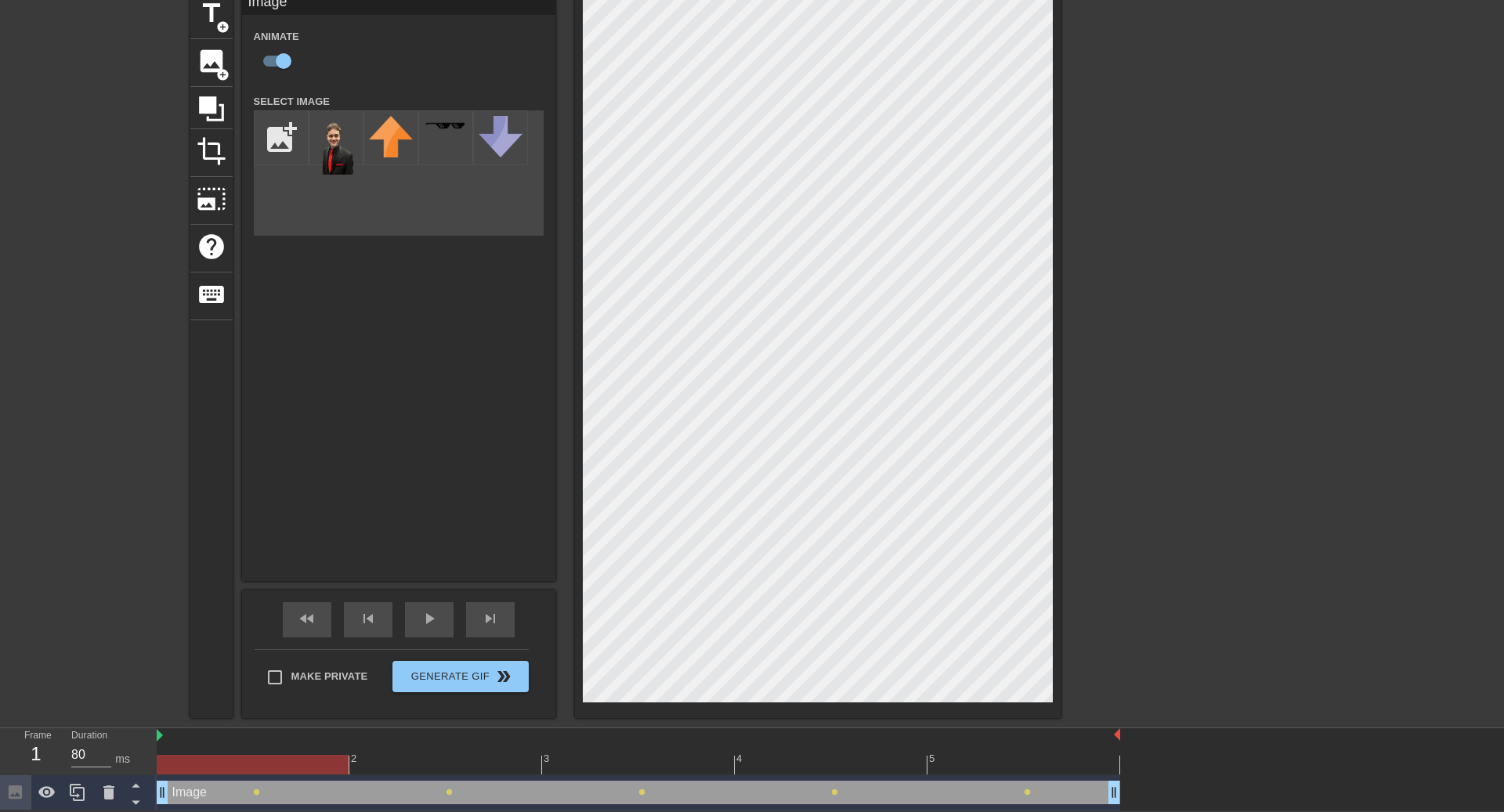
click at [296, 608] on div at bounding box center [638, 764] width 963 height 20
click at [383, 608] on div at bounding box center [638, 764] width 963 height 20
click at [612, 608] on div at bounding box center [638, 764] width 963 height 20
click at [853, 608] on div at bounding box center [638, 764] width 963 height 20
click at [969, 608] on div at bounding box center [638, 764] width 963 height 20
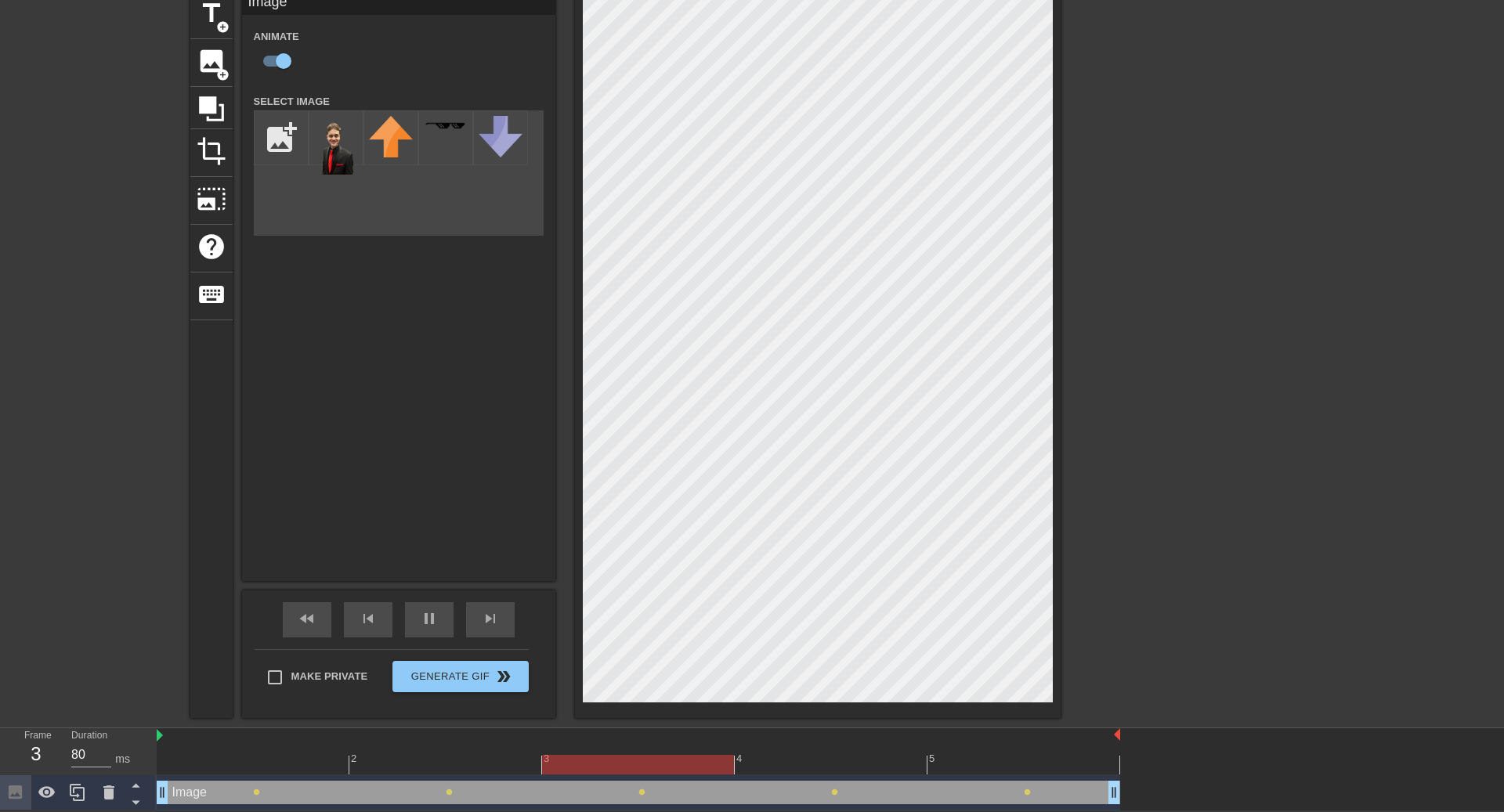
click at [1127, 282] on div at bounding box center [1197, 226] width 235 height 470
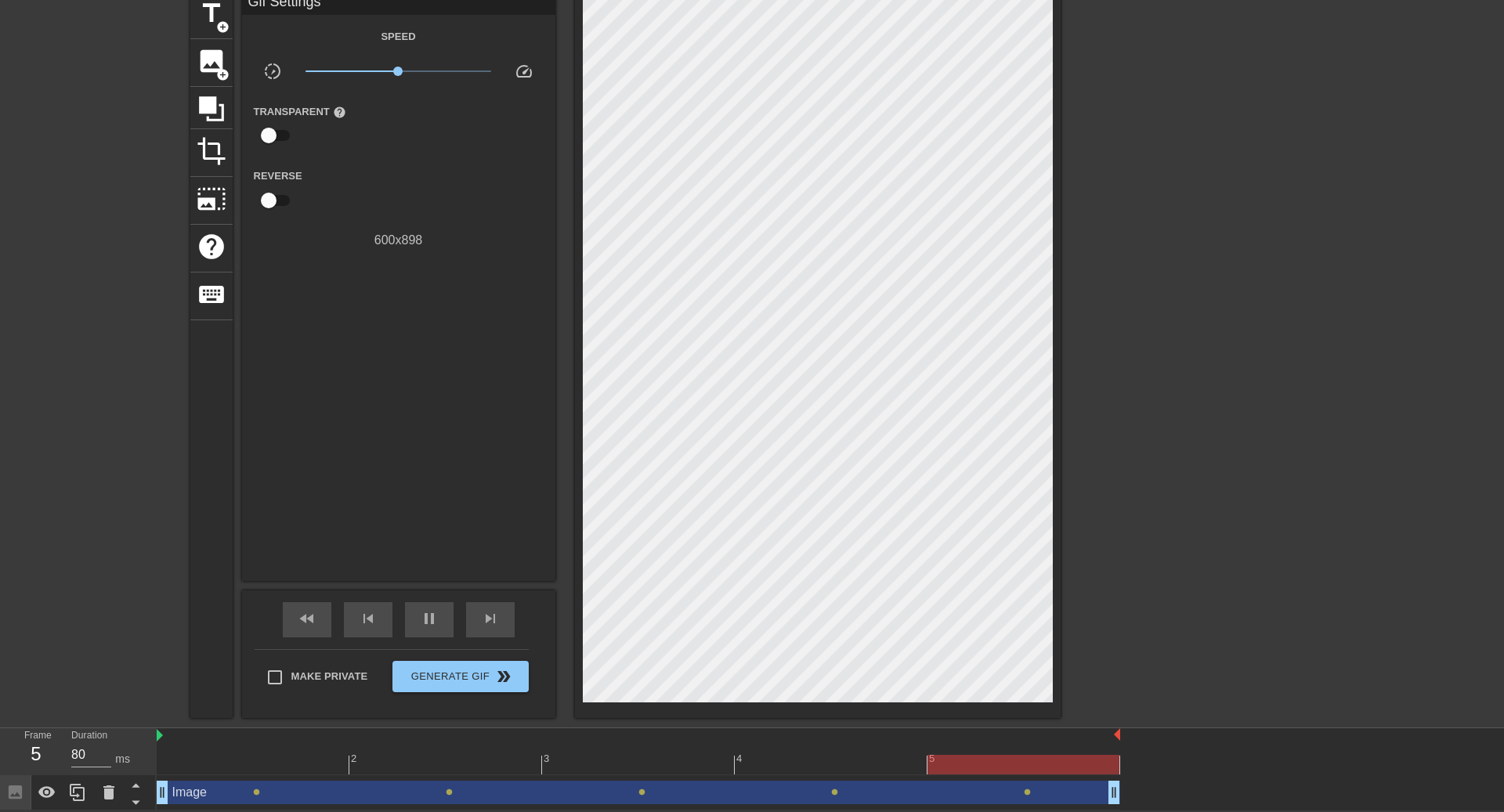
click at [296, 608] on div "Make Private" at bounding box center [324, 680] width 114 height 39
click at [296, 608] on span "Make Private" at bounding box center [329, 676] width 76 height 16
click at [291, 608] on input "Make Private" at bounding box center [275, 676] width 33 height 33
checkbox input "true"
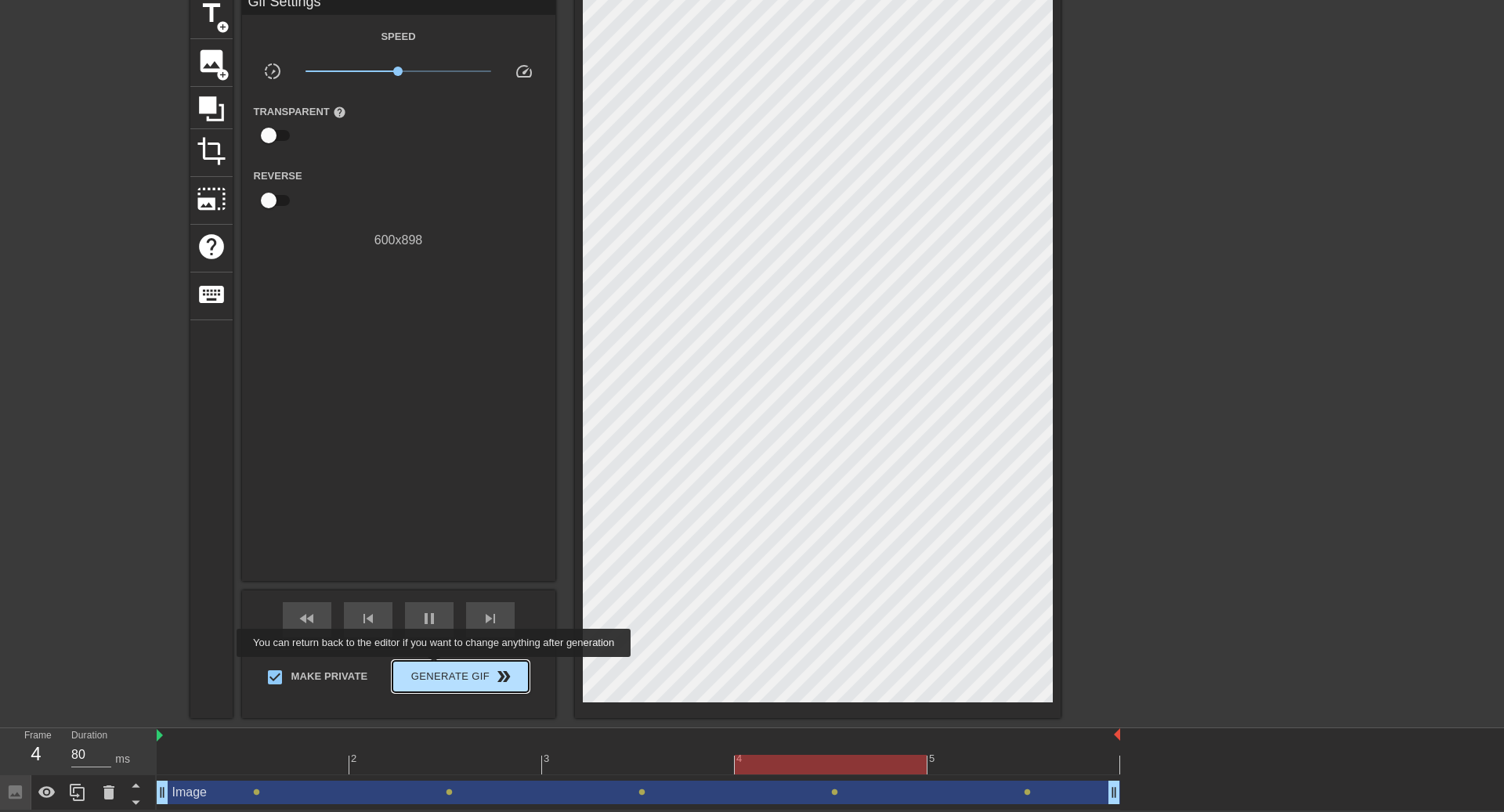
click at [447, 608] on span "Generate Gif double_arrow" at bounding box center [460, 676] width 123 height 19
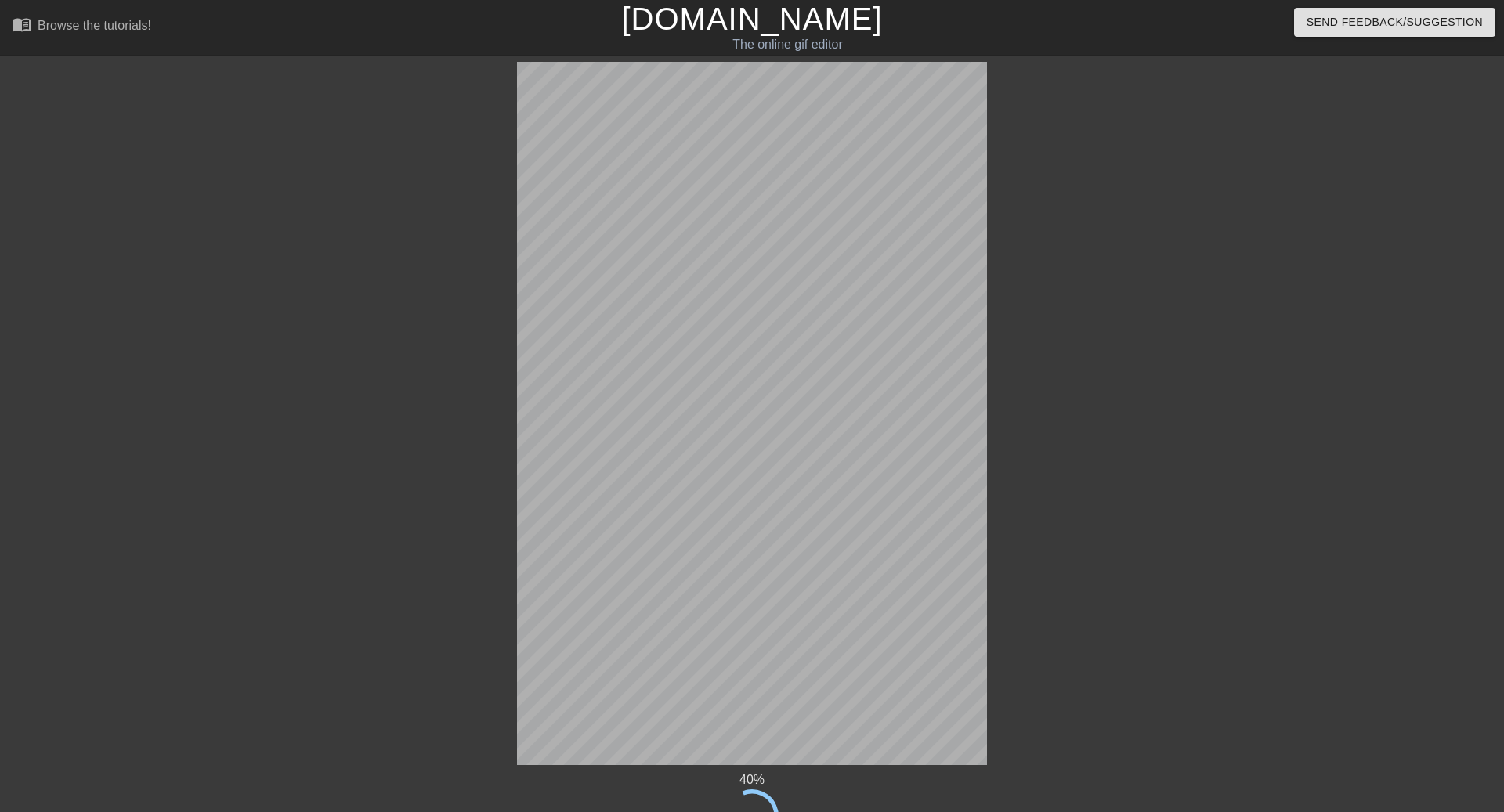
scroll to position [64, 0]
